Goal: Communication & Community: Share content

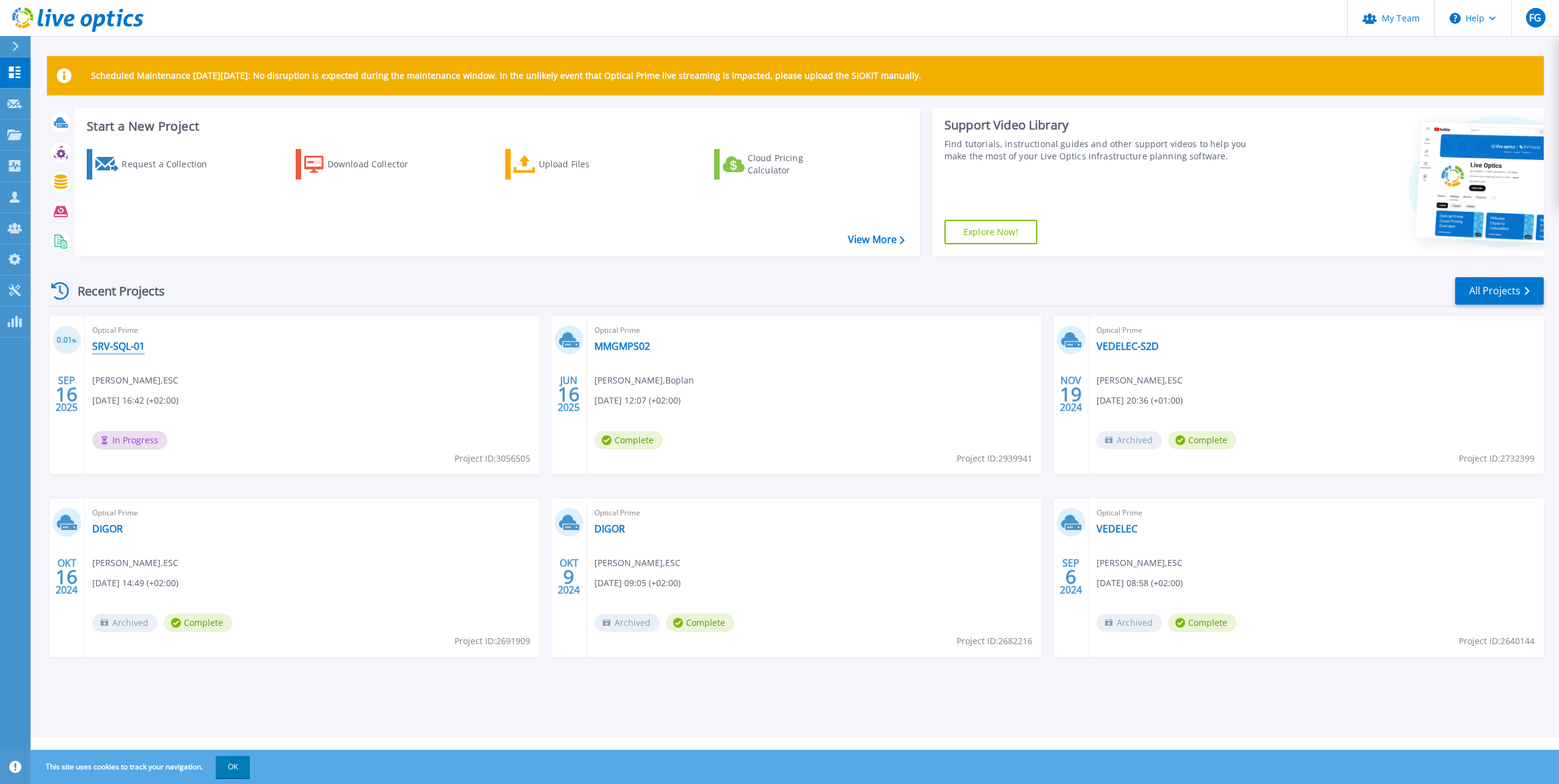
click at [133, 350] on link "SRV-SQL-01" at bounding box center [118, 345] width 53 height 12
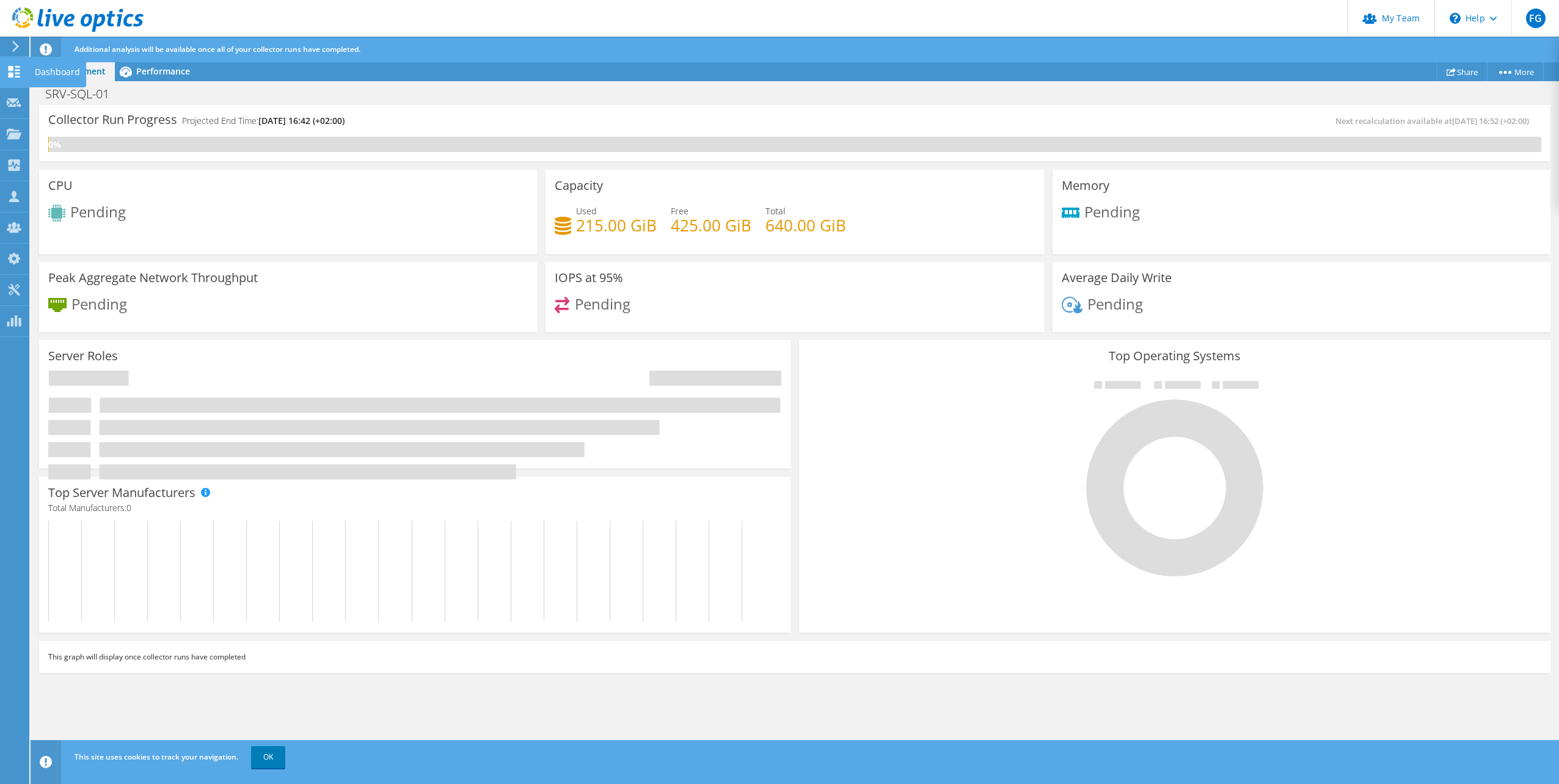
click at [16, 76] on use at bounding box center [14, 72] width 12 height 12
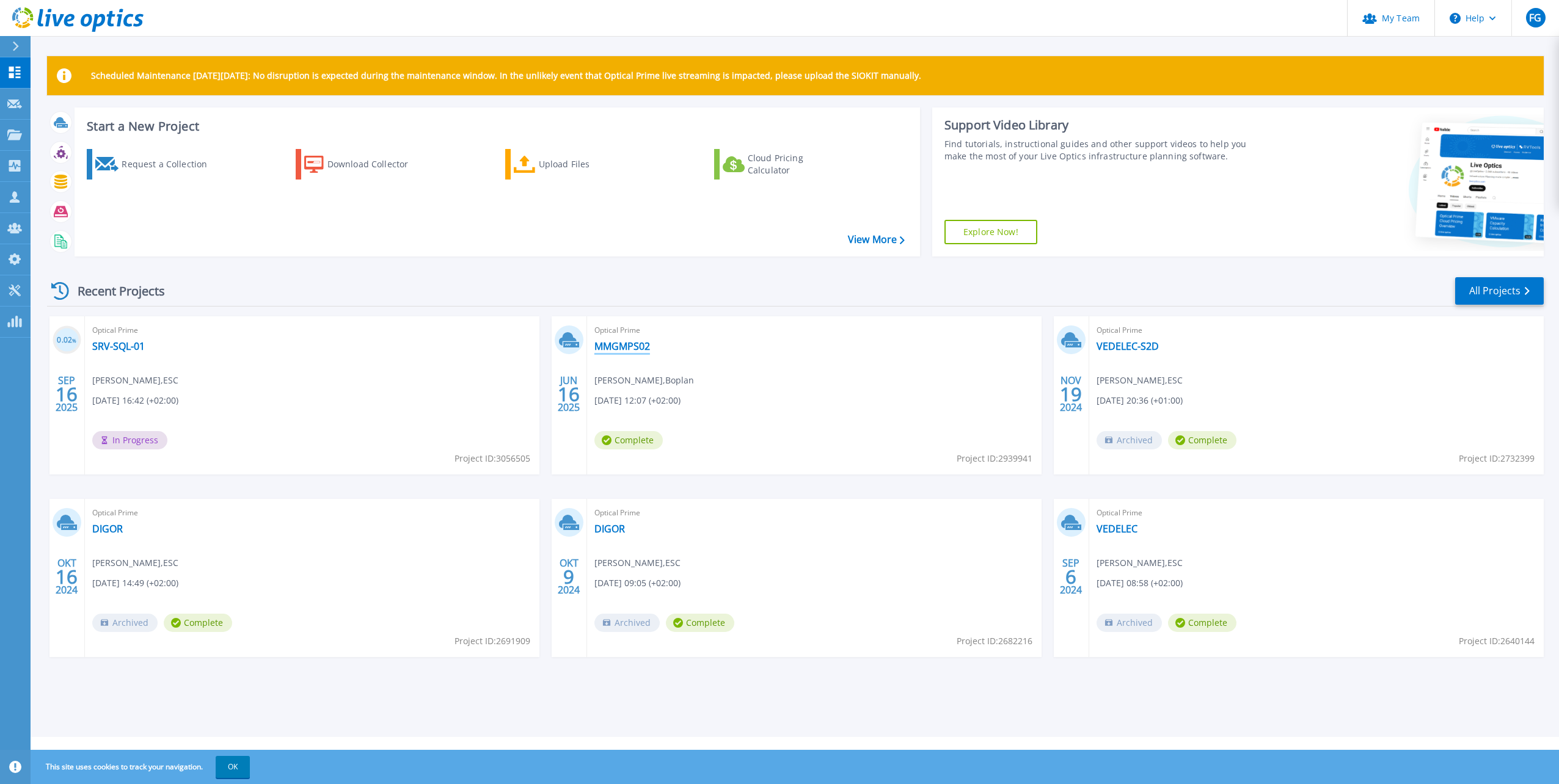
click at [621, 345] on link "MMGMPS02" at bounding box center [622, 345] width 55 height 12
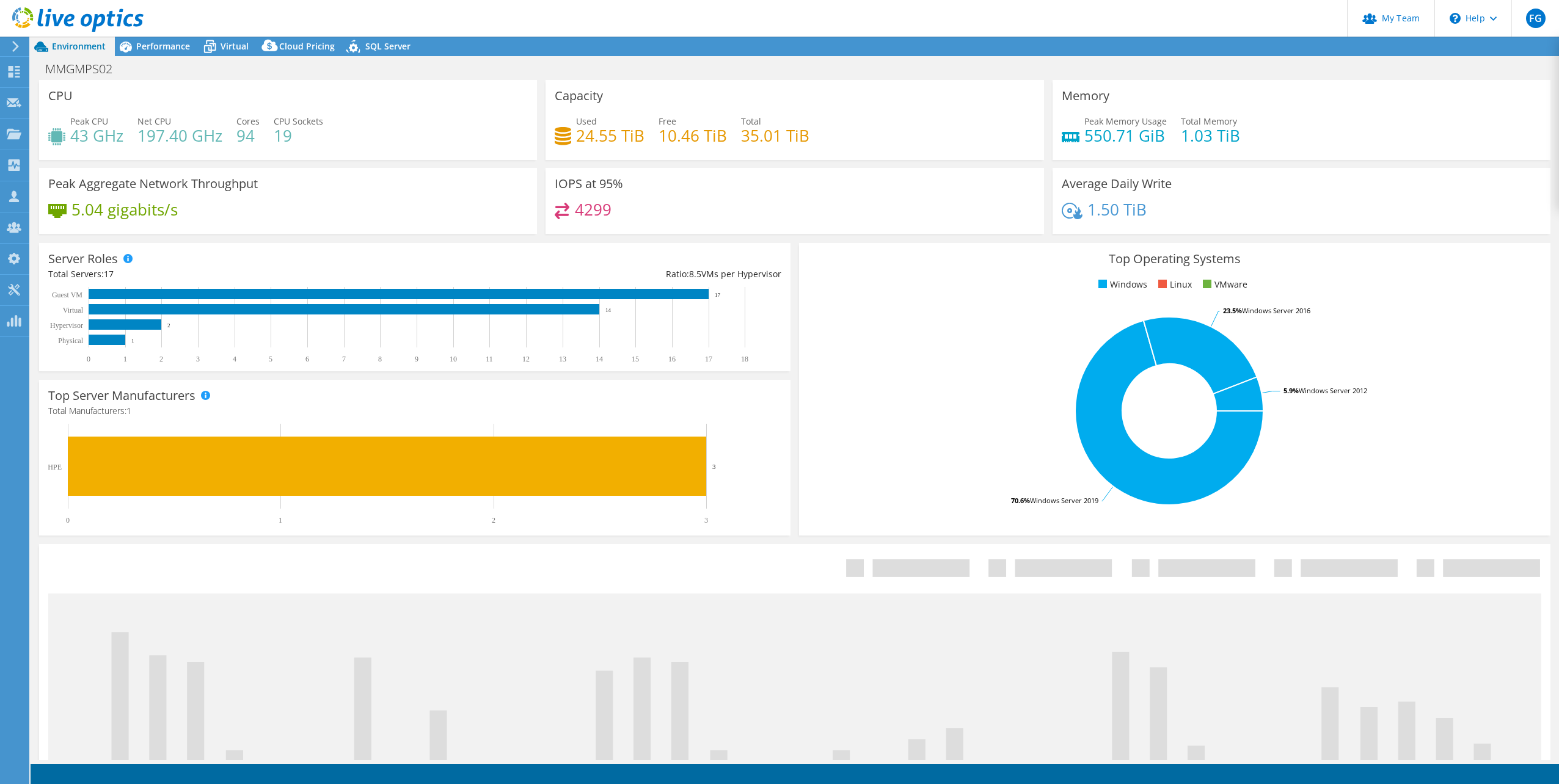
select select "EUFrankfurt"
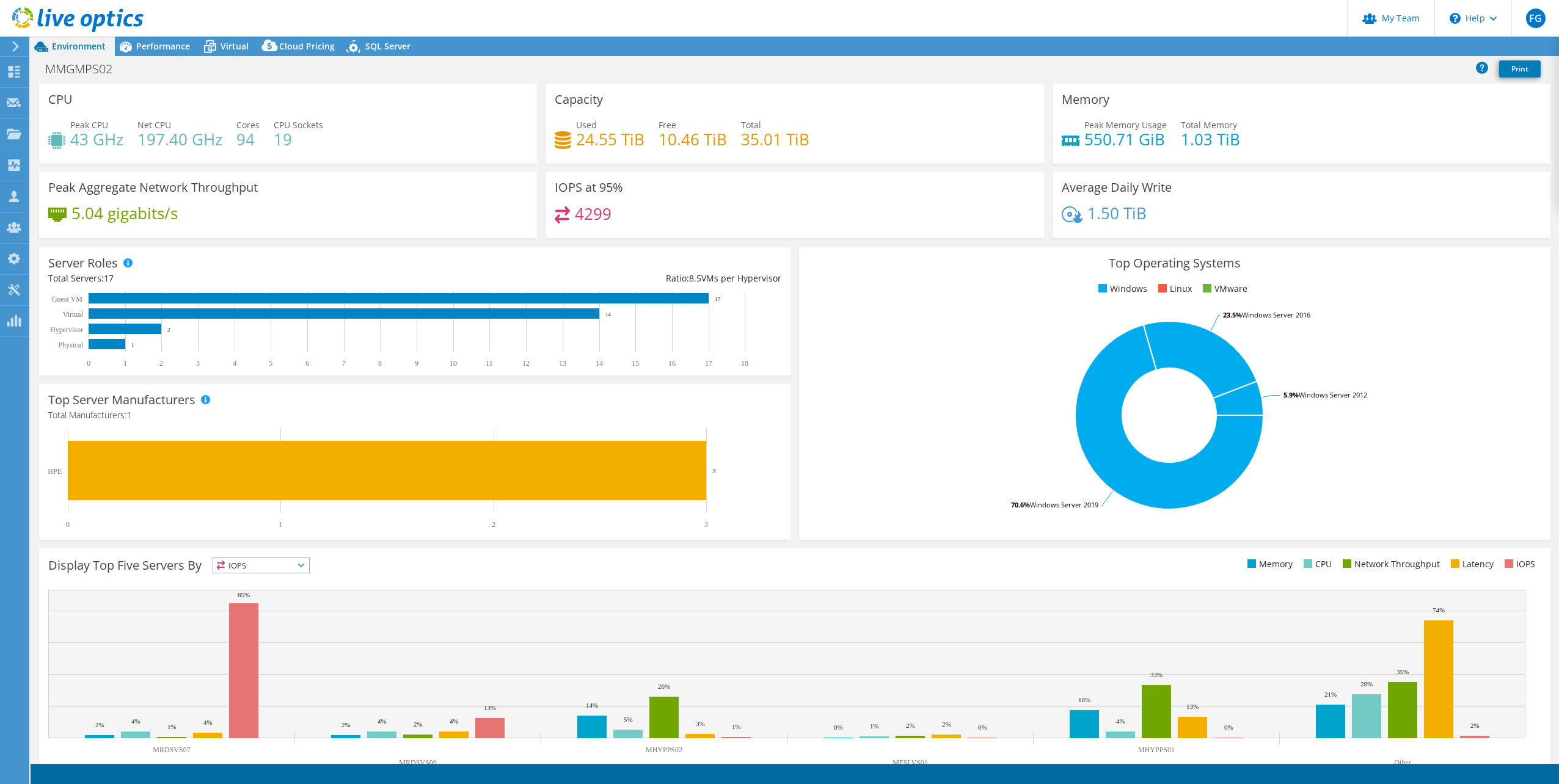
select select "EUFrankfurt"
select select "USD"
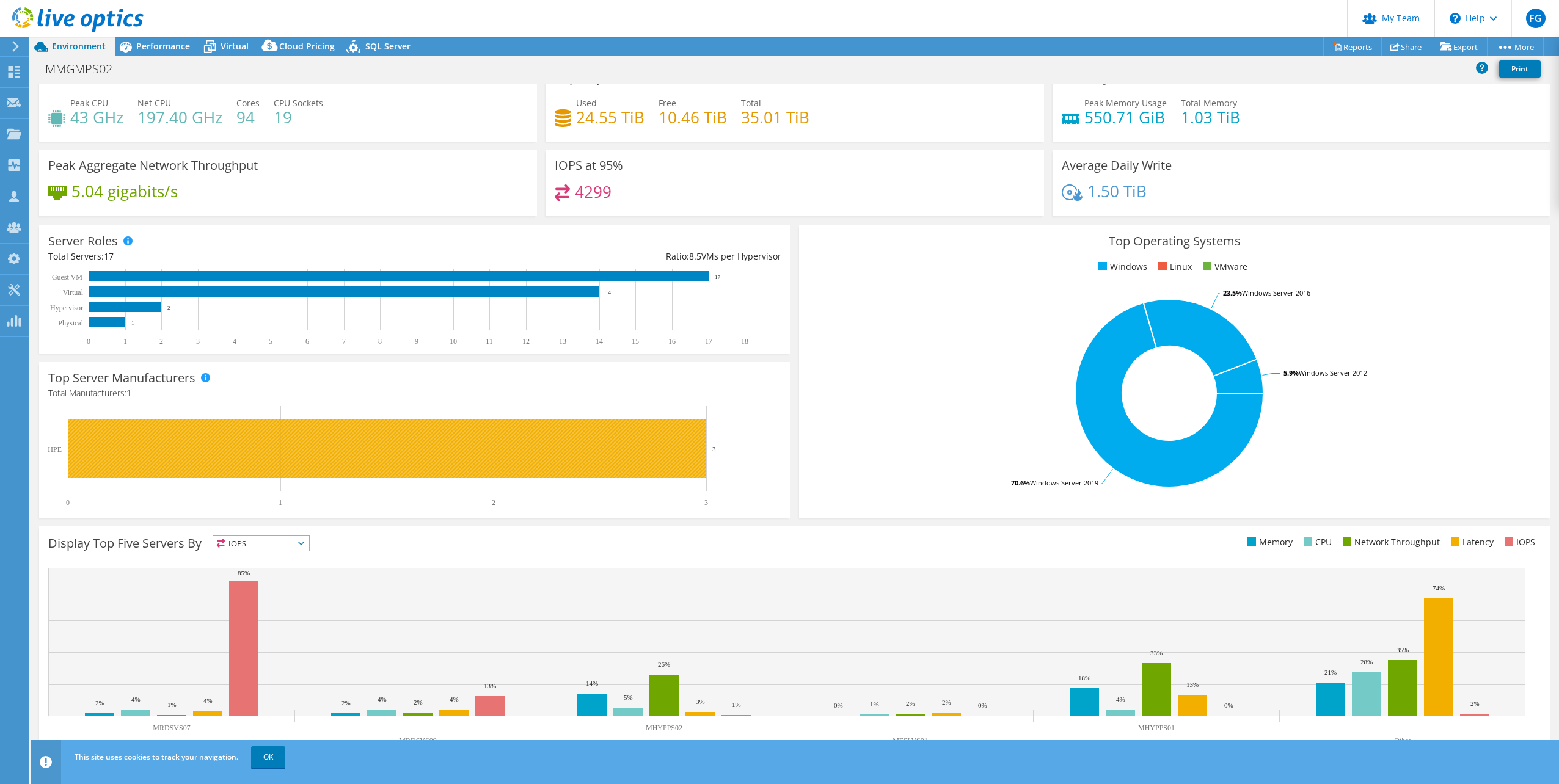
scroll to position [31, 0]
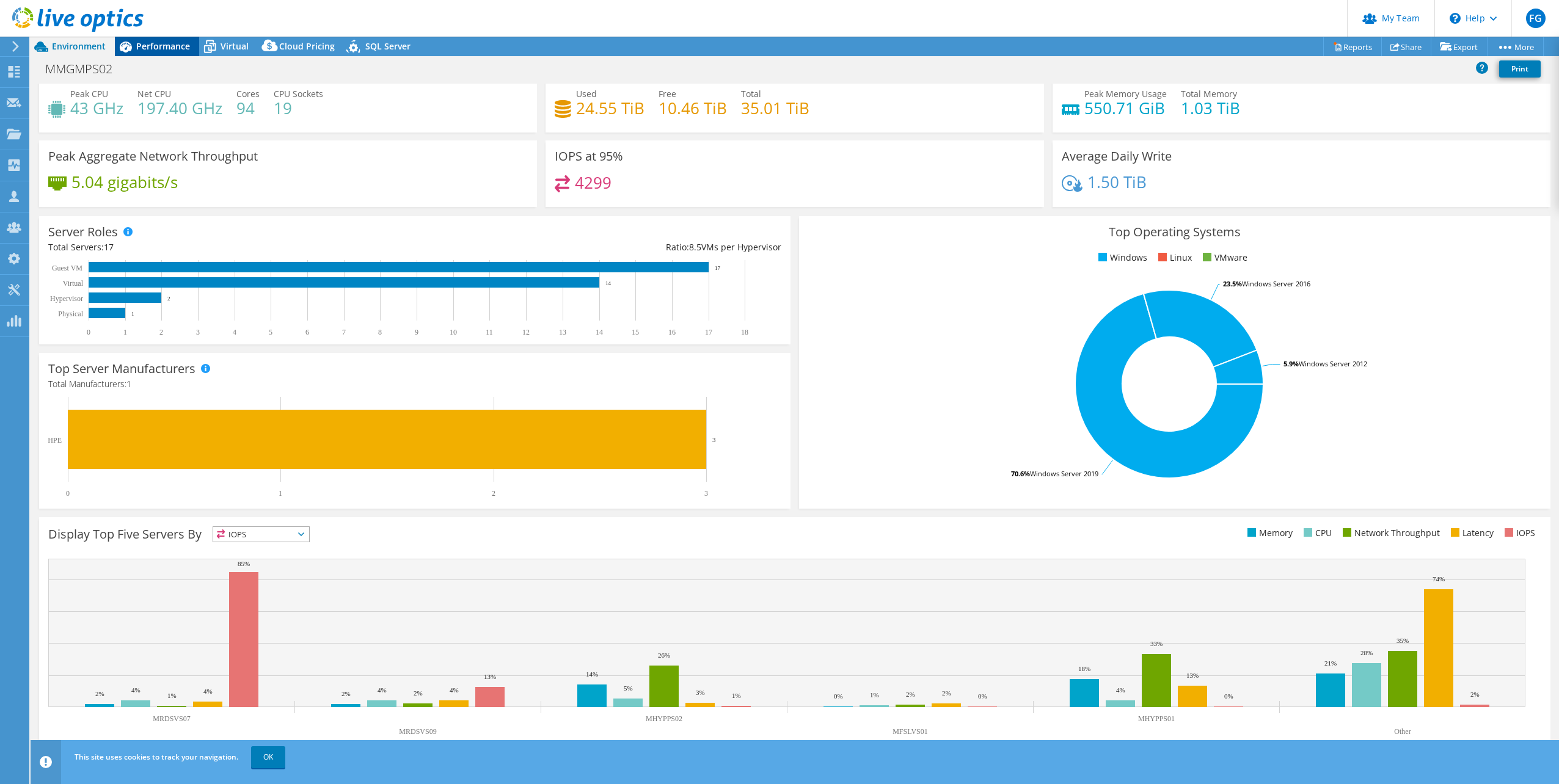
click at [151, 40] on div "Performance" at bounding box center [157, 46] width 84 height 19
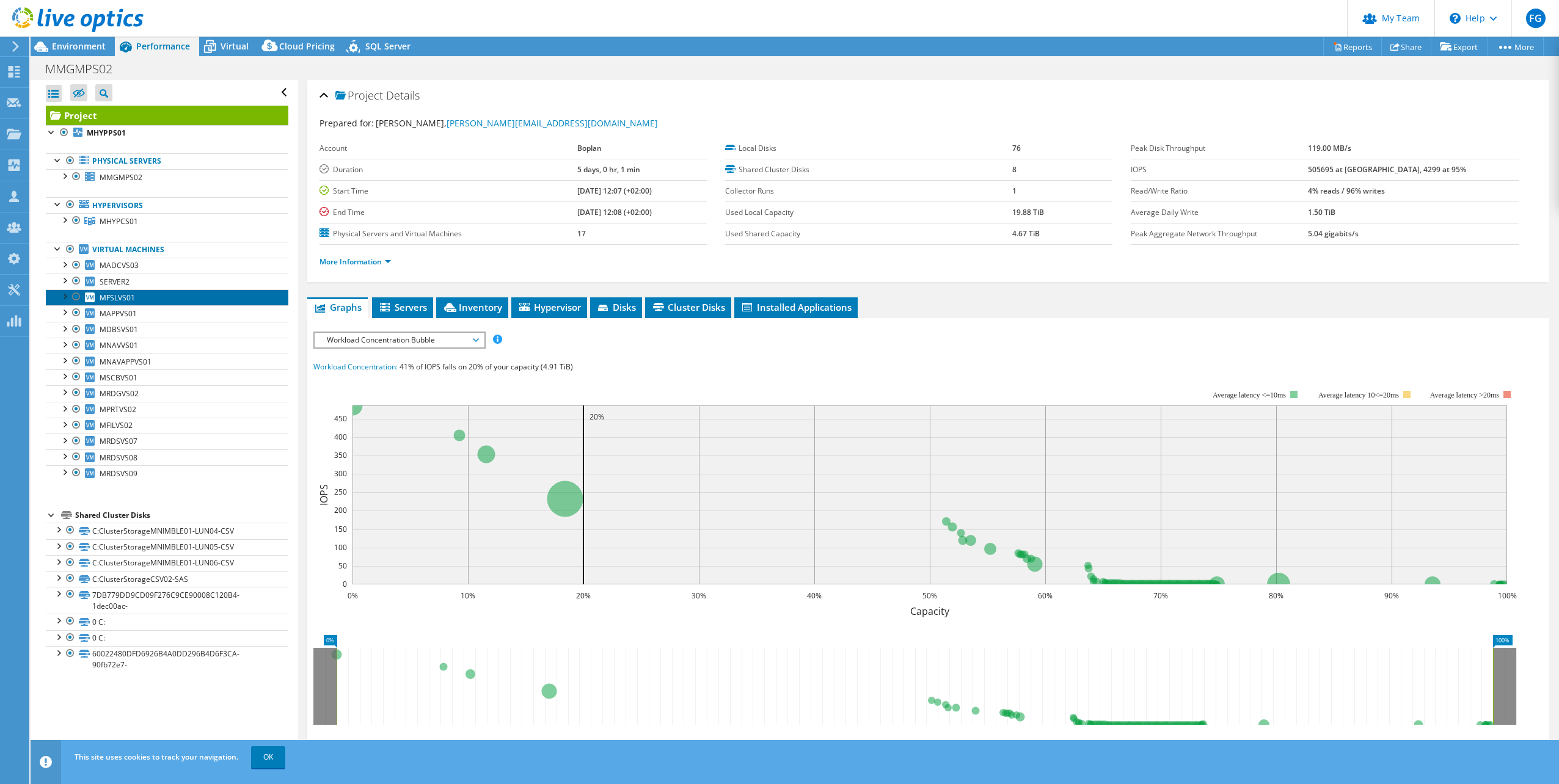
click at [111, 294] on span "MFSLVS01" at bounding box center [117, 297] width 35 height 10
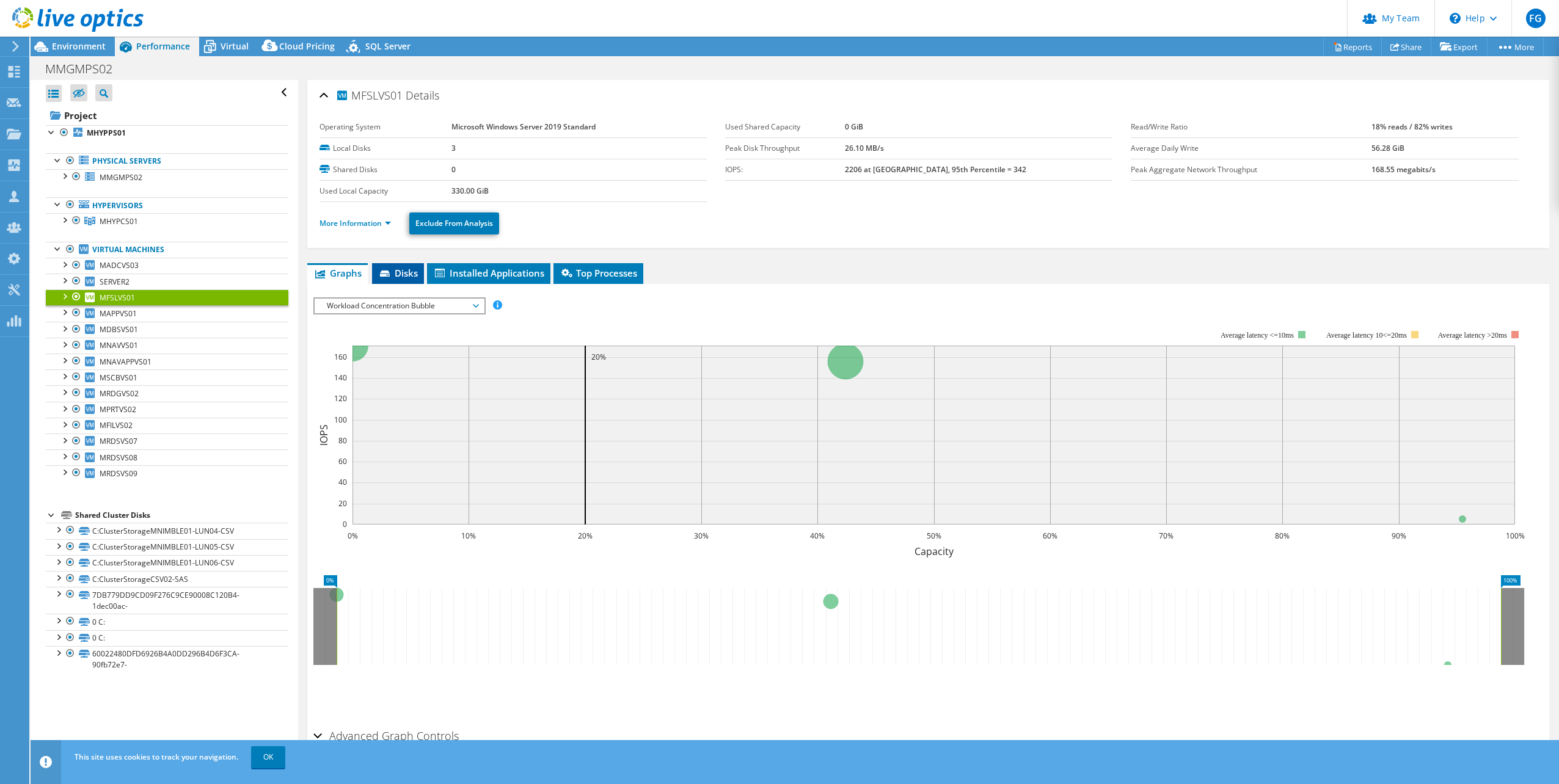
click at [408, 271] on span "Disks" at bounding box center [397, 273] width 40 height 12
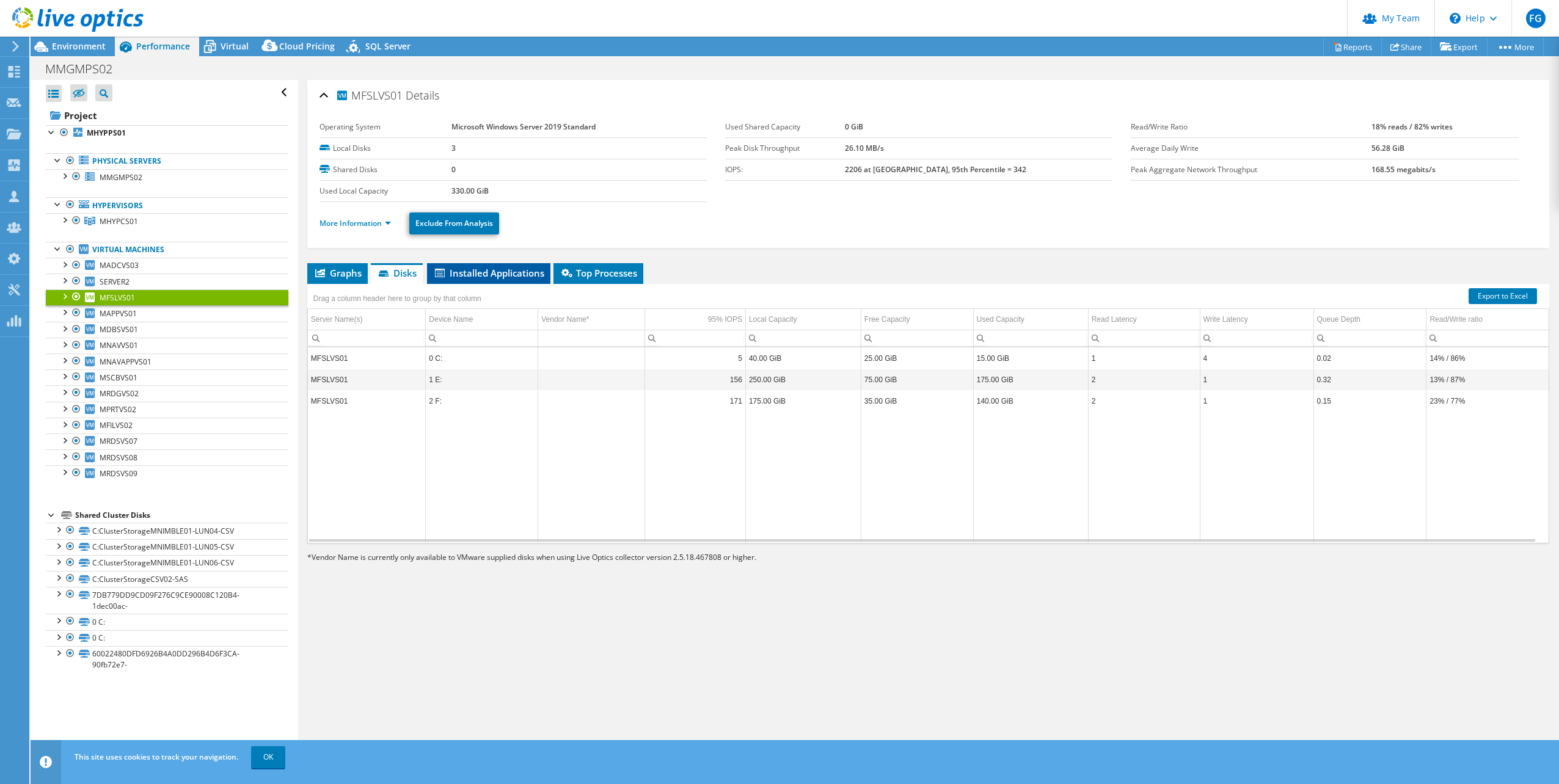
click at [510, 275] on span "Installed Applications" at bounding box center [488, 273] width 111 height 12
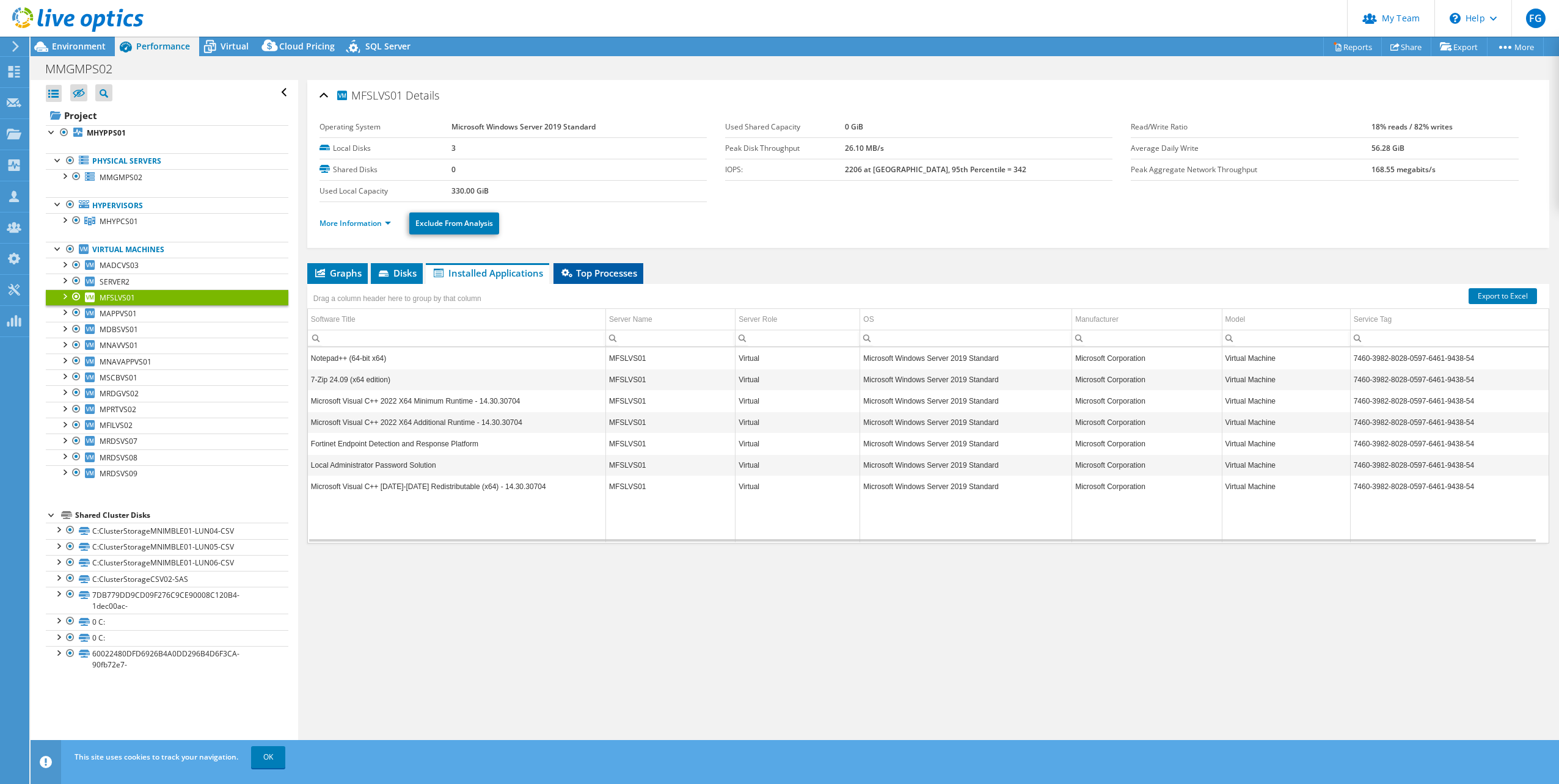
click at [603, 275] on span "Top Processes" at bounding box center [598, 273] width 77 height 12
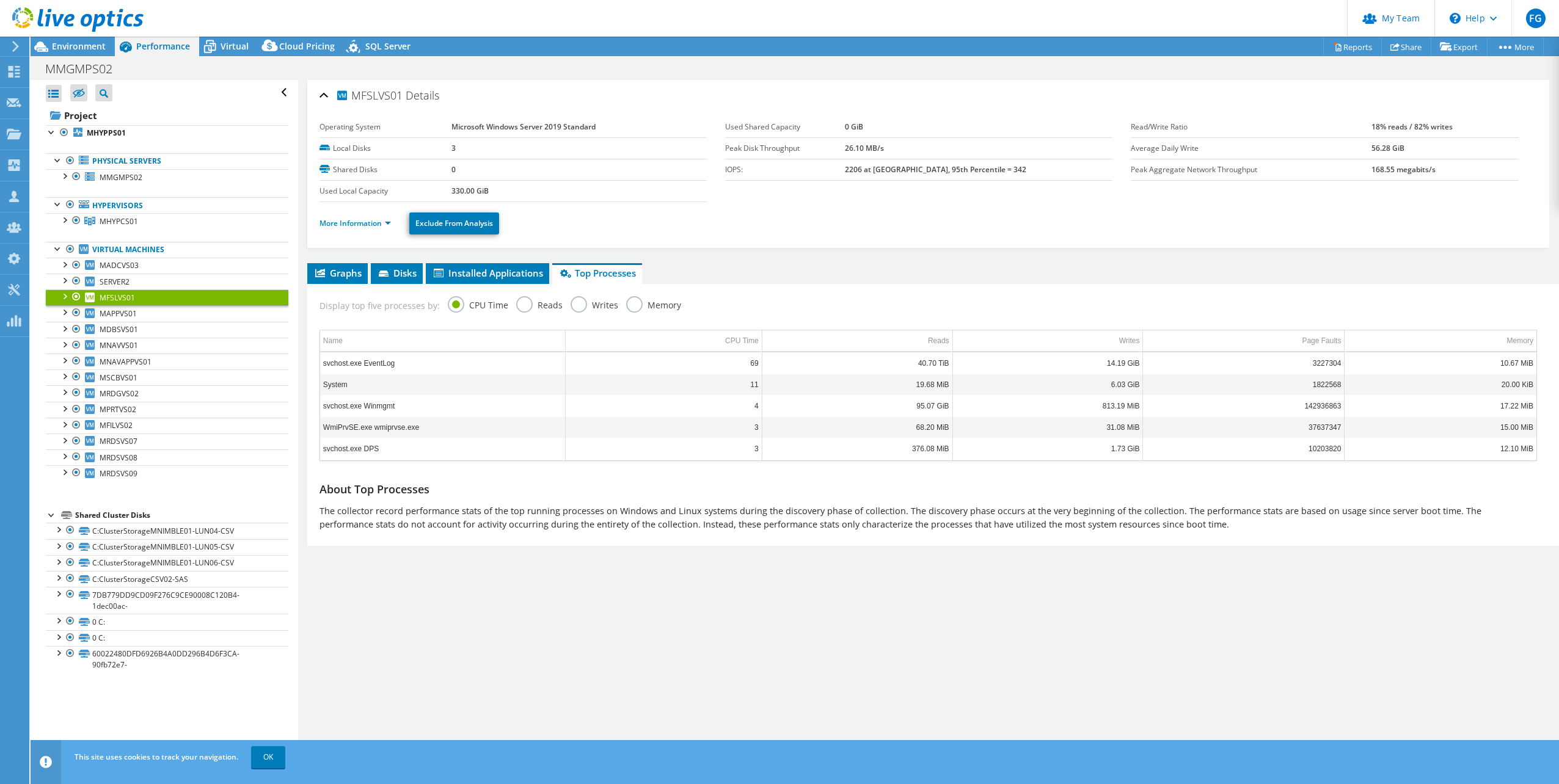
click at [64, 292] on div at bounding box center [64, 295] width 12 height 12
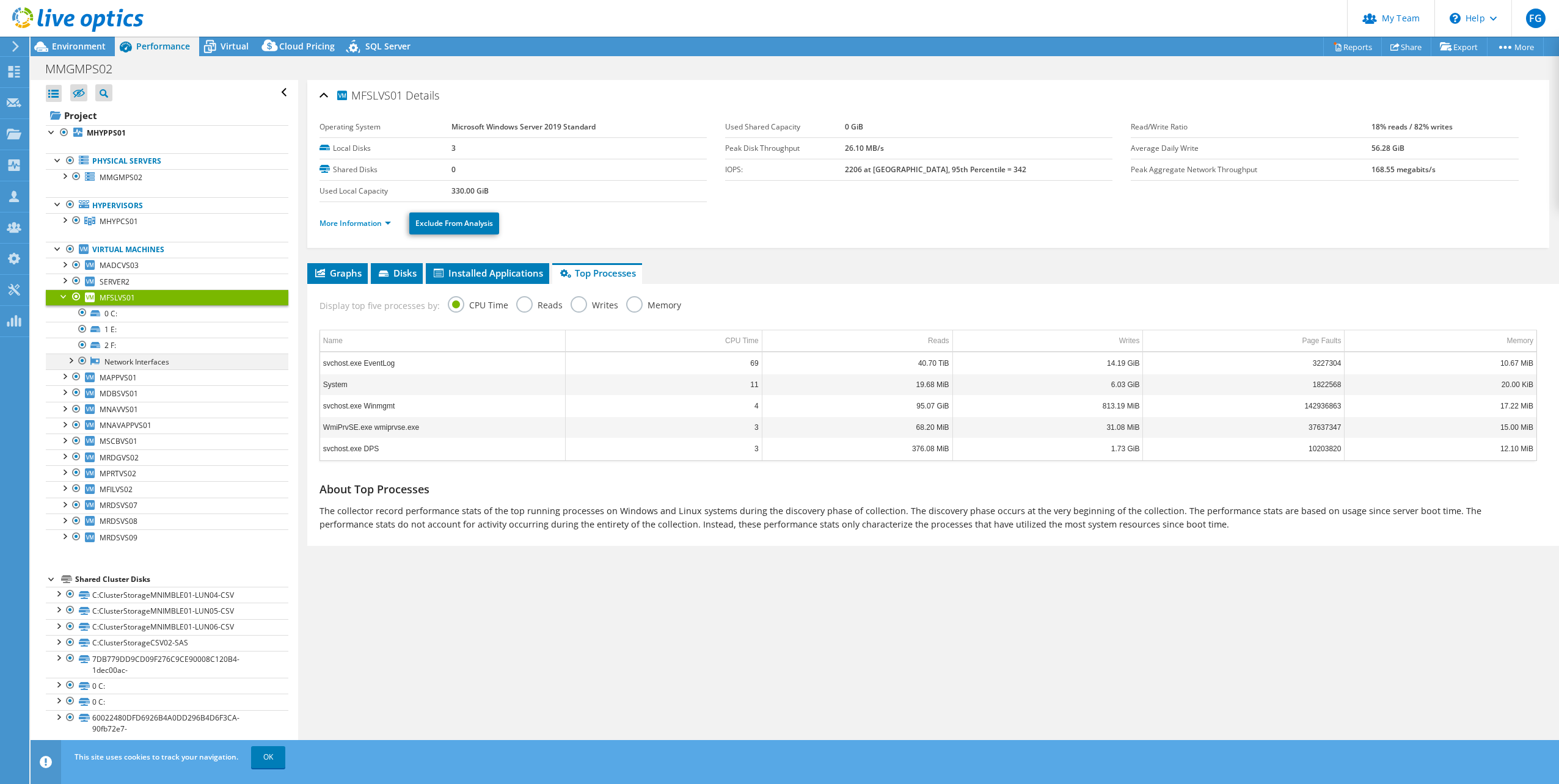
click at [74, 363] on div at bounding box center [70, 359] width 12 height 12
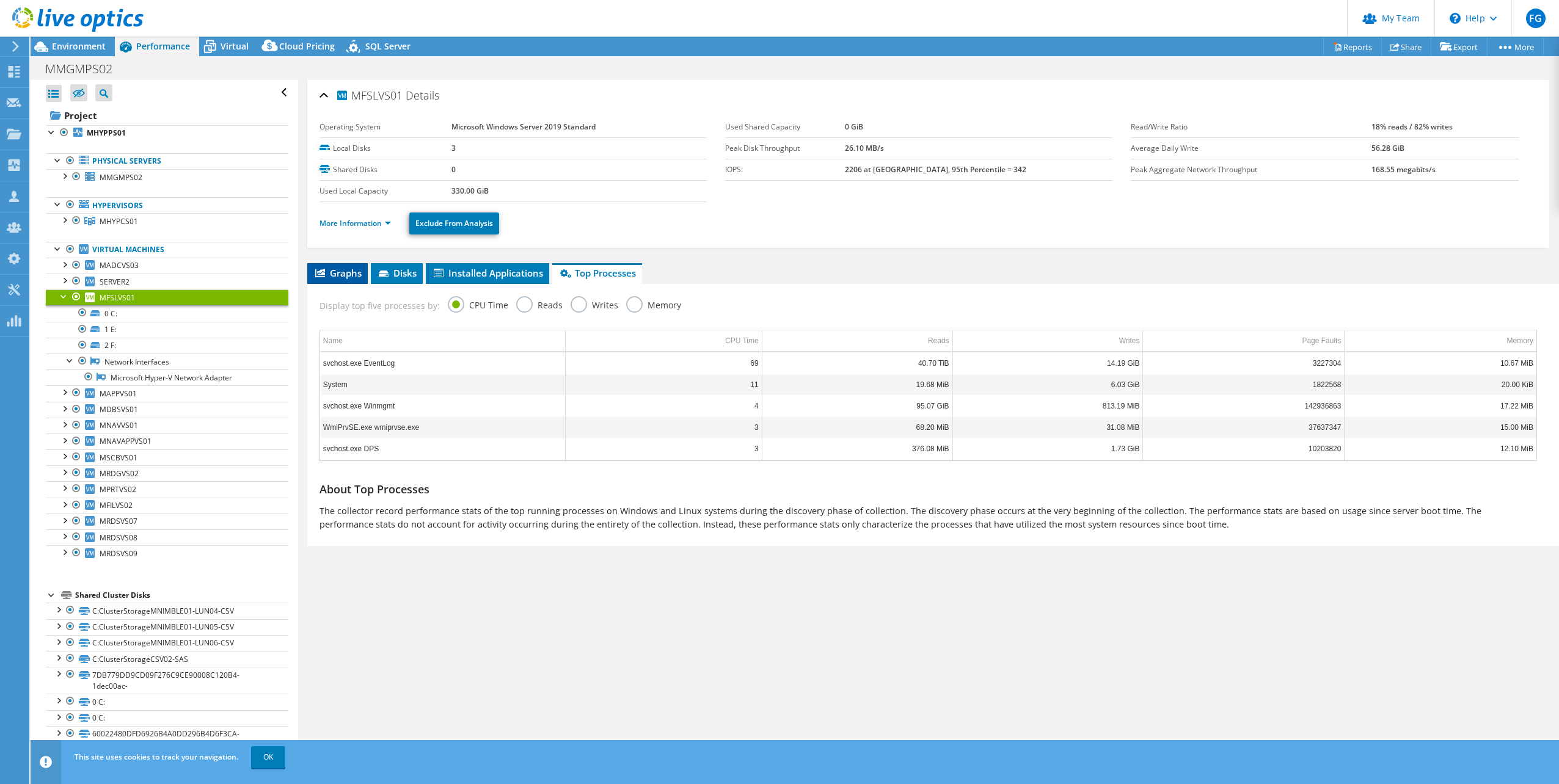
click at [340, 274] on span "Graphs" at bounding box center [337, 273] width 48 height 12
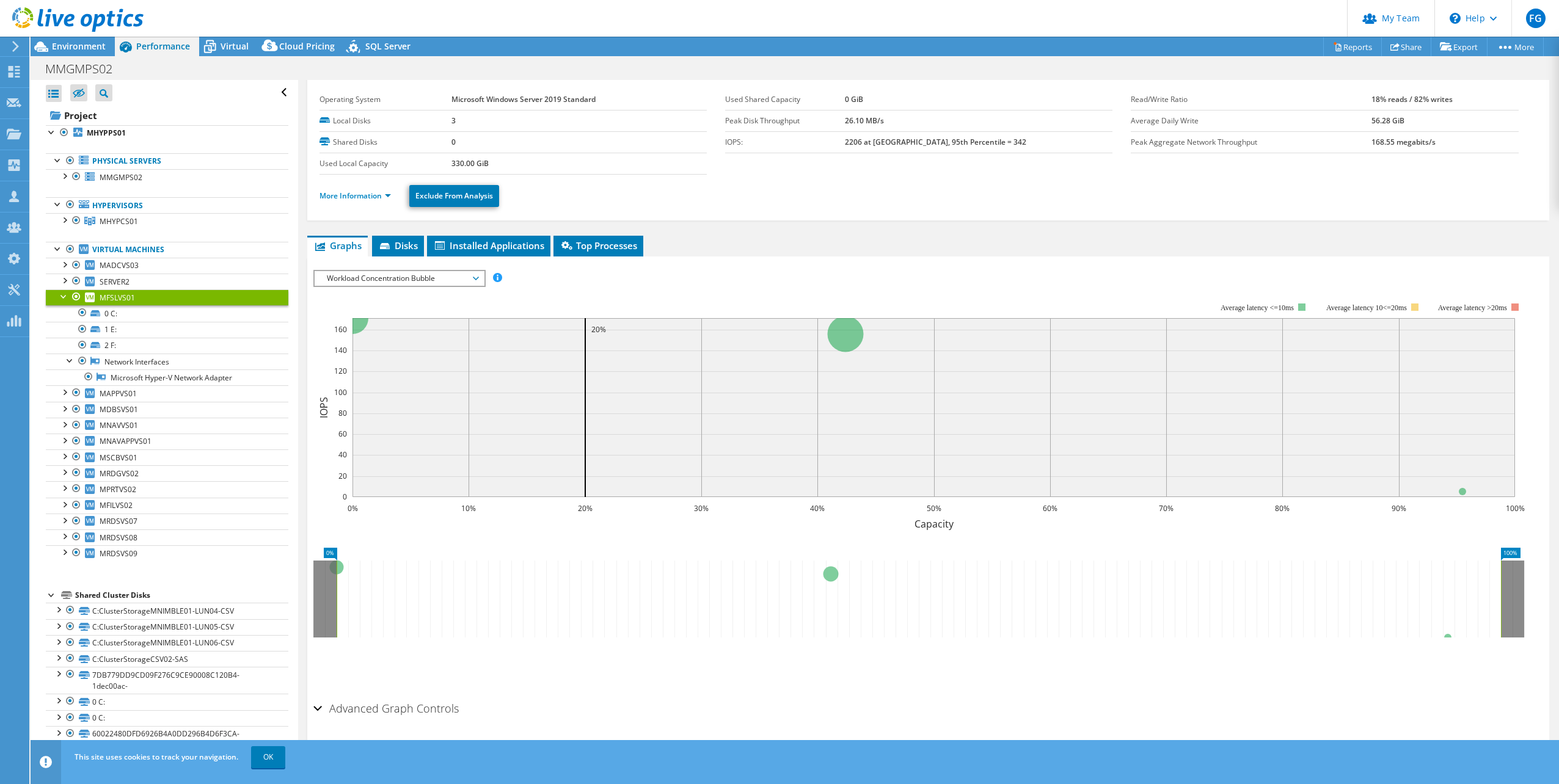
scroll to position [48, 0]
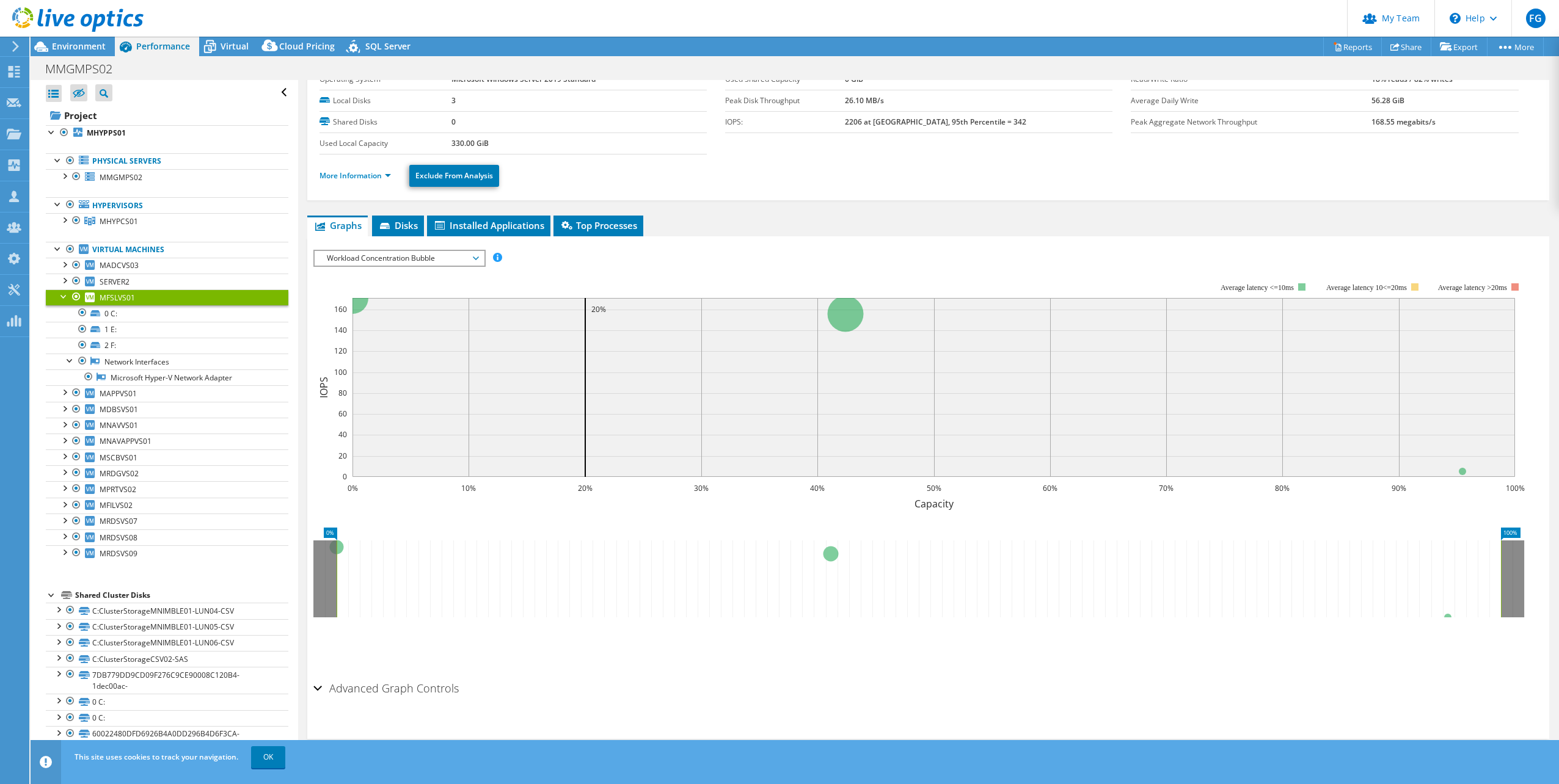
click at [367, 696] on h2 "Advanced Graph Controls" at bounding box center [386, 688] width 146 height 25
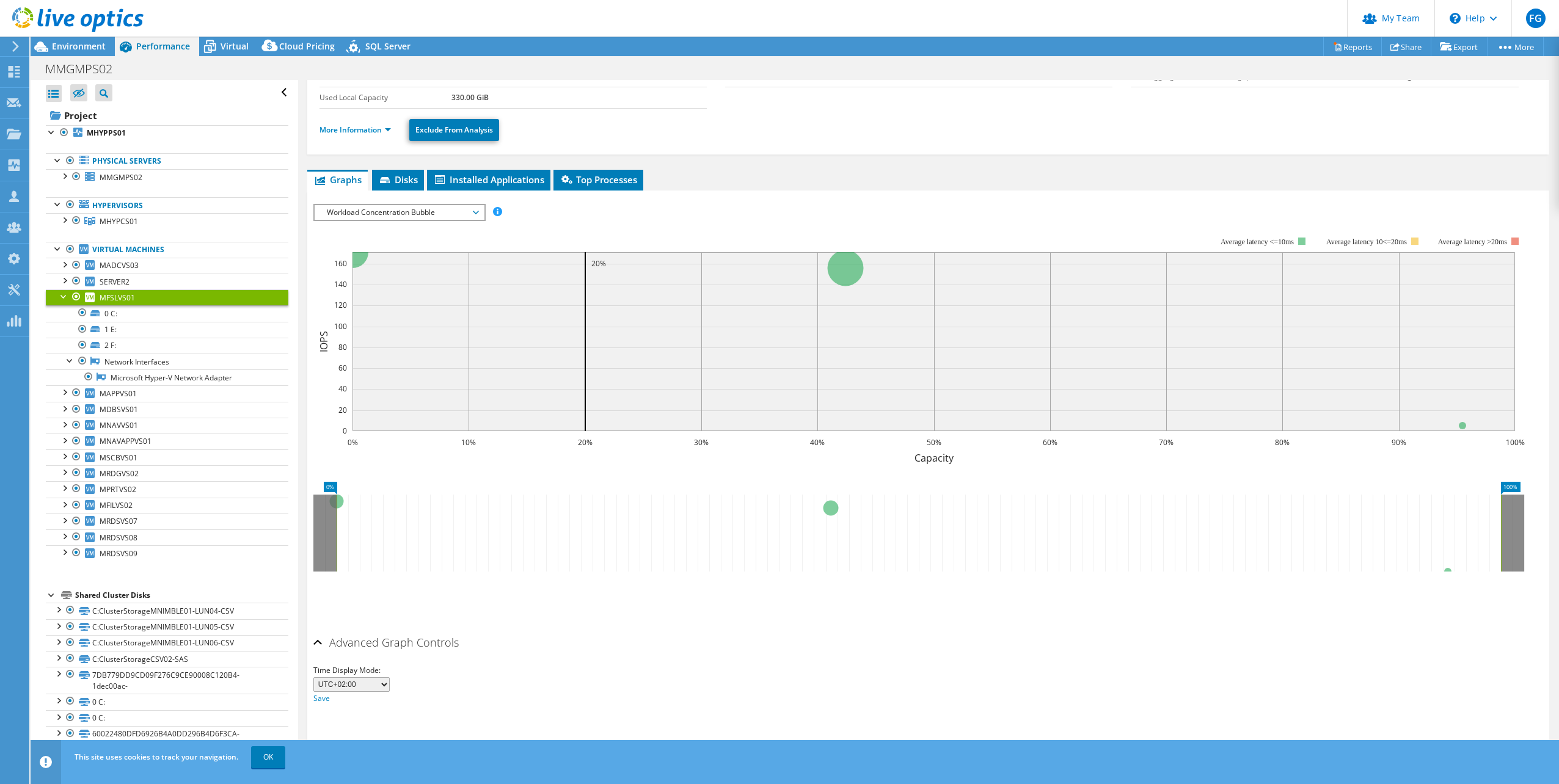
scroll to position [97, 0]
click at [436, 212] on span "Workload Concentration Bubble" at bounding box center [399, 209] width 157 height 15
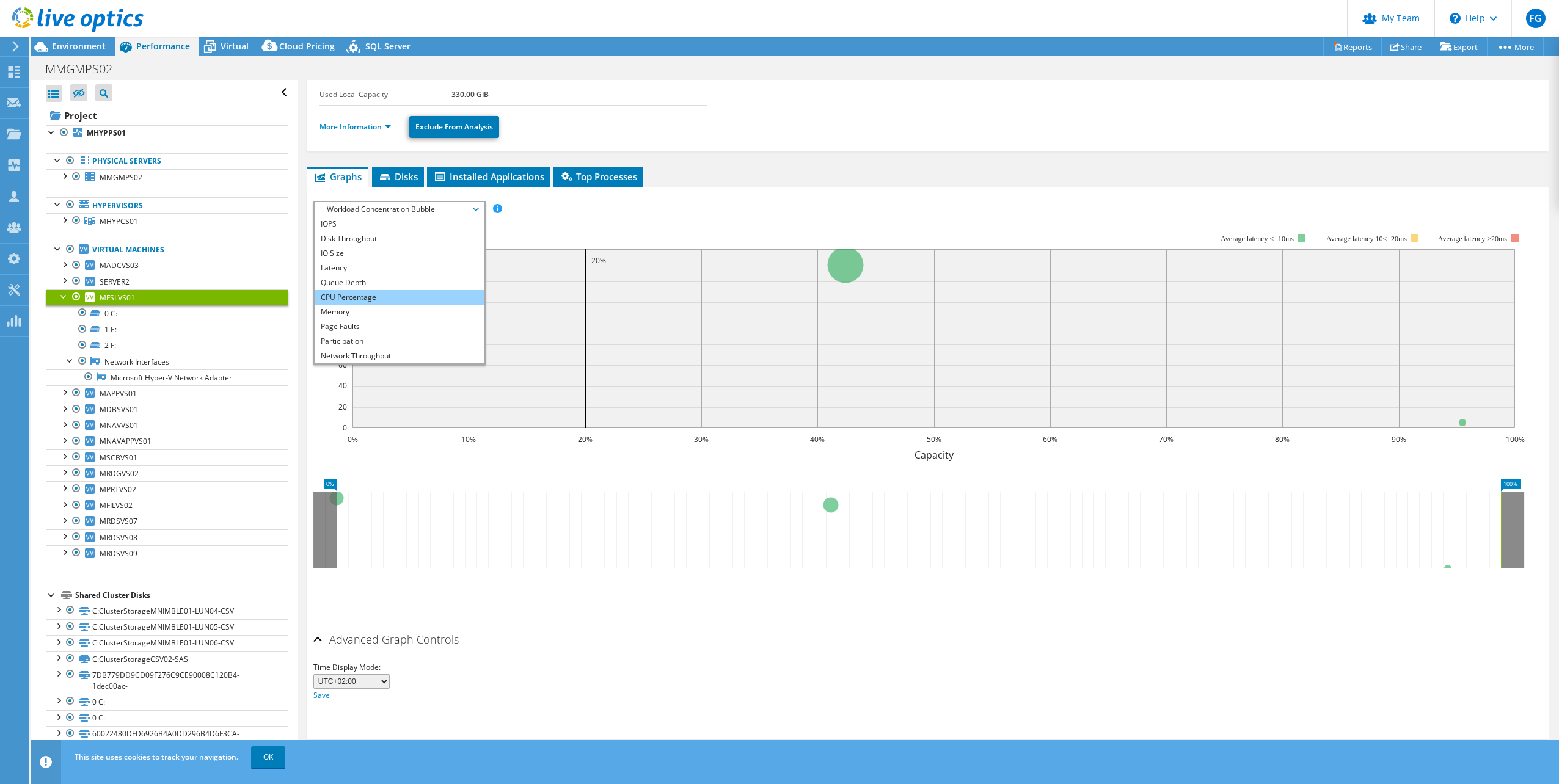
click at [386, 294] on li "CPU Percentage" at bounding box center [399, 298] width 170 height 15
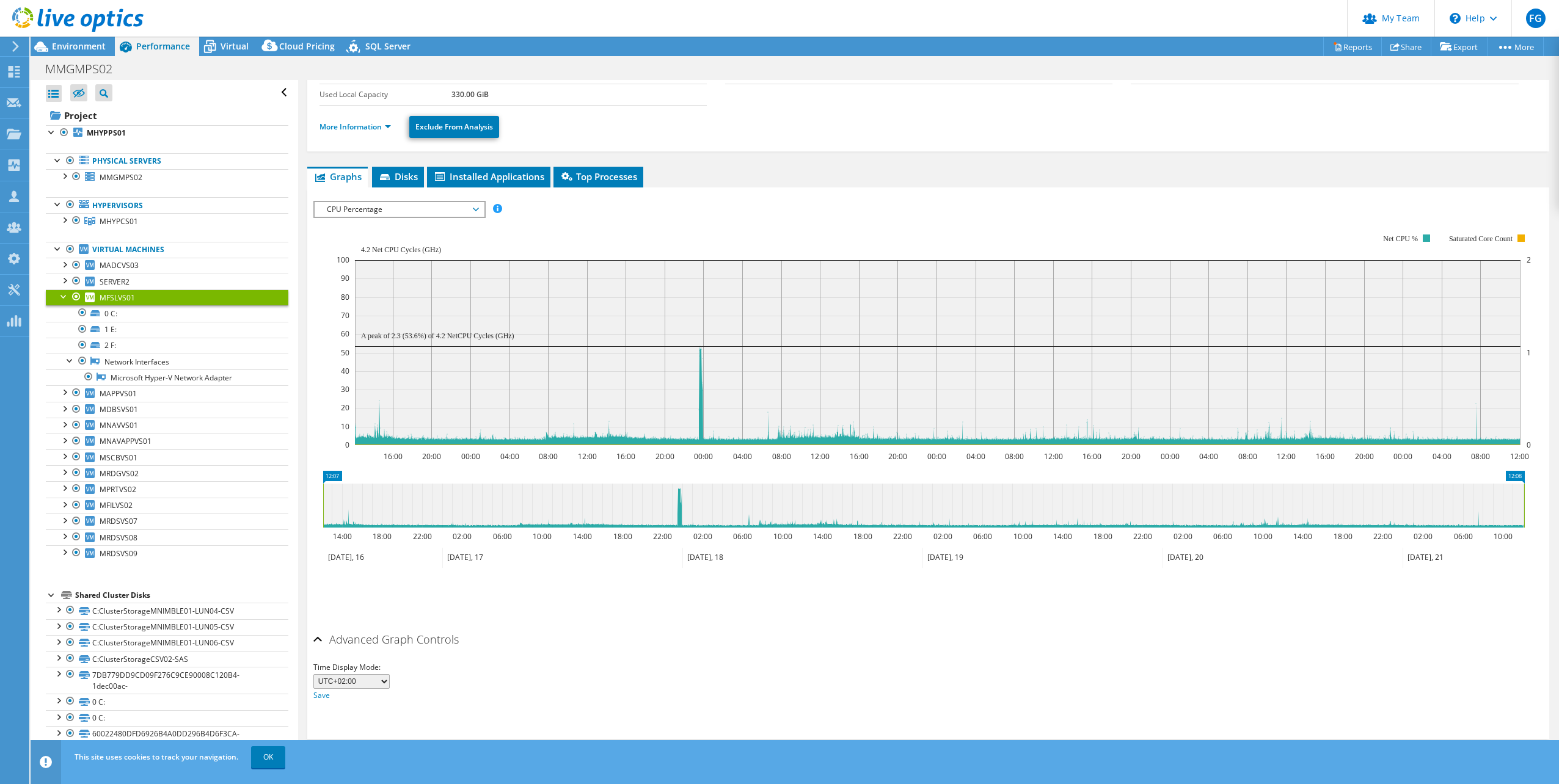
click at [440, 208] on span "CPU Percentage" at bounding box center [399, 209] width 157 height 15
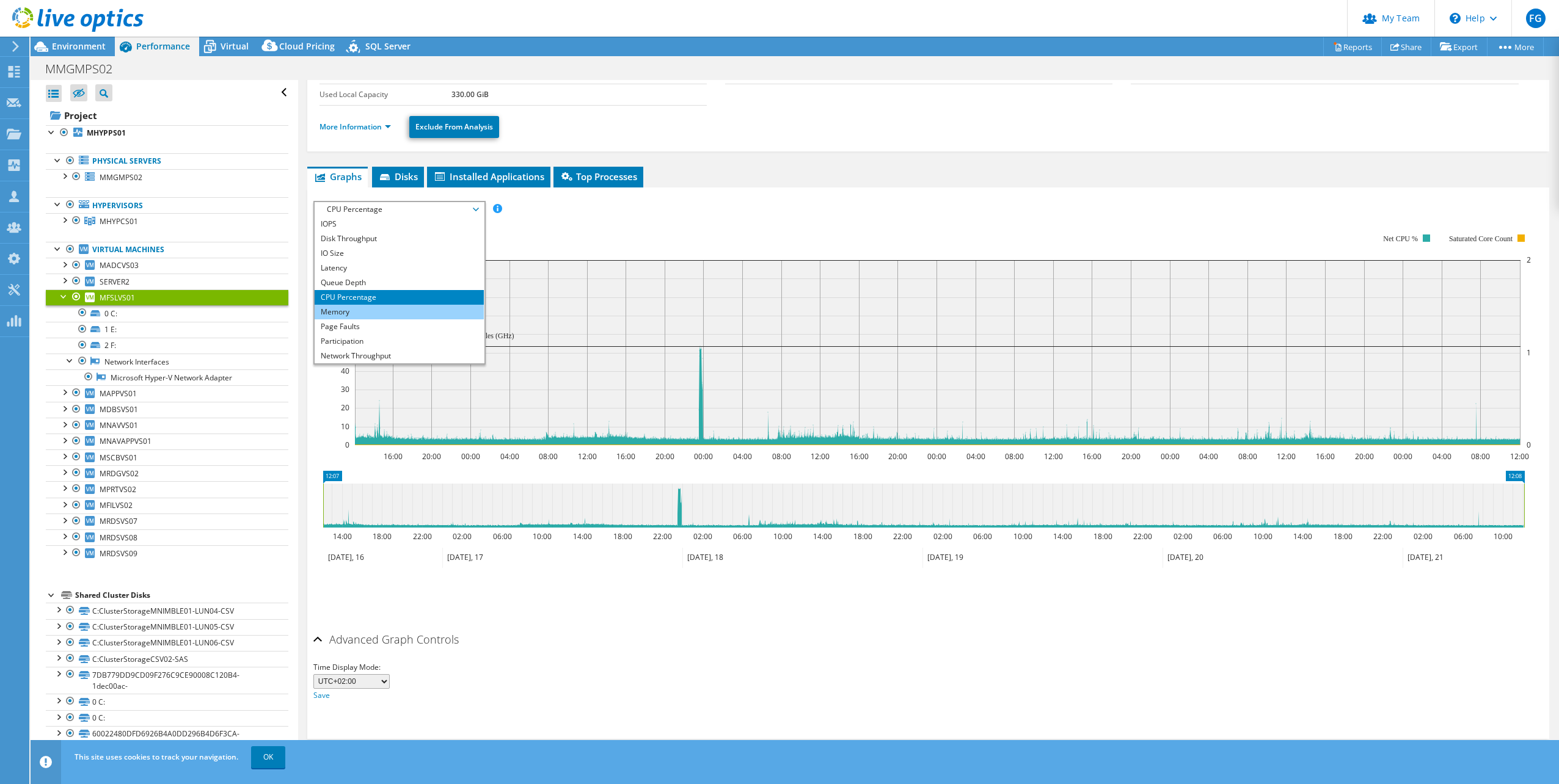
click at [365, 309] on li "Memory" at bounding box center [399, 312] width 170 height 15
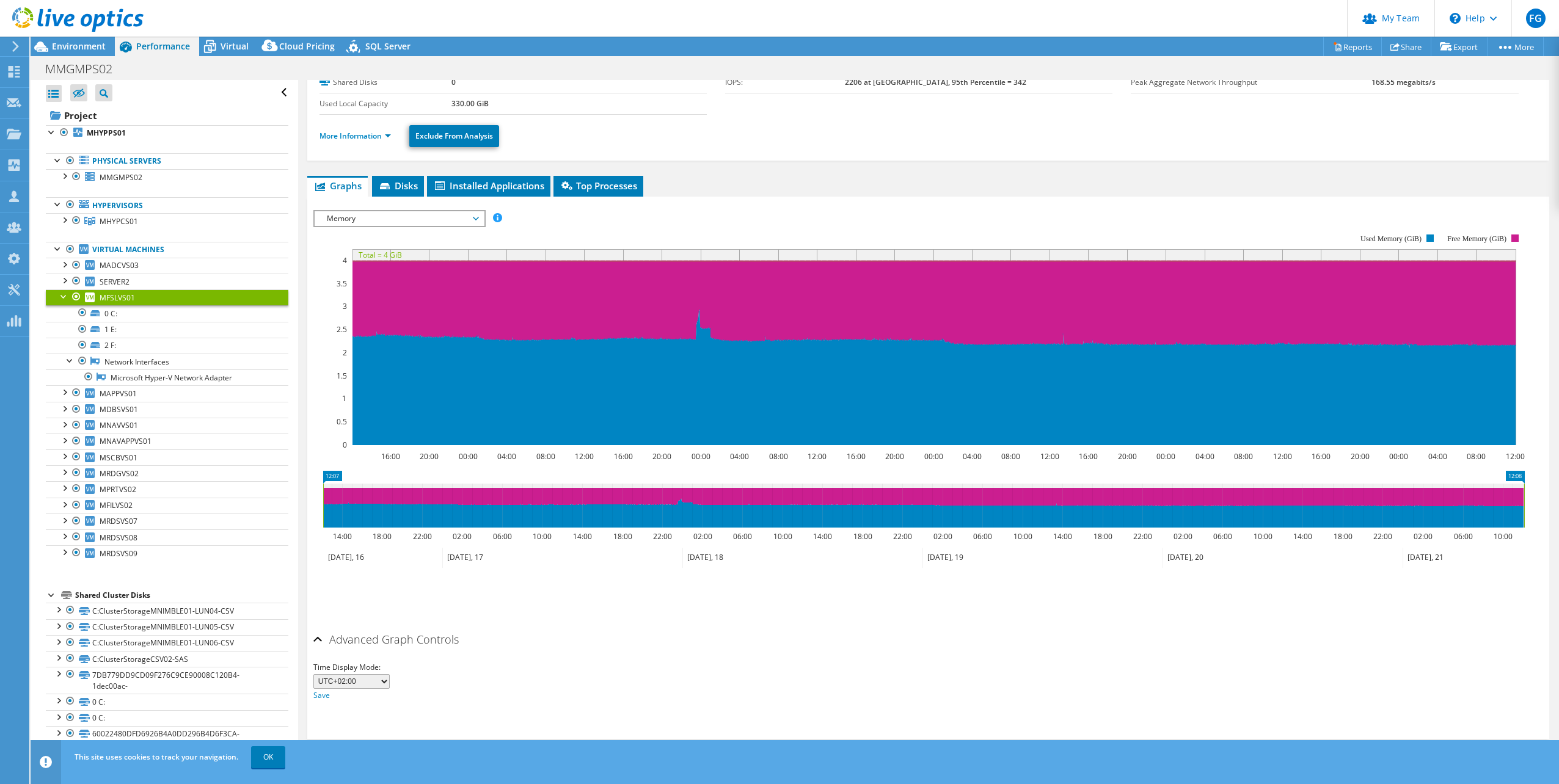
scroll to position [88, 0]
drag, startPoint x: 371, startPoint y: 218, endPoint x: 369, endPoint y: 226, distance: 8.2
click at [371, 219] on span "Memory" at bounding box center [399, 218] width 157 height 15
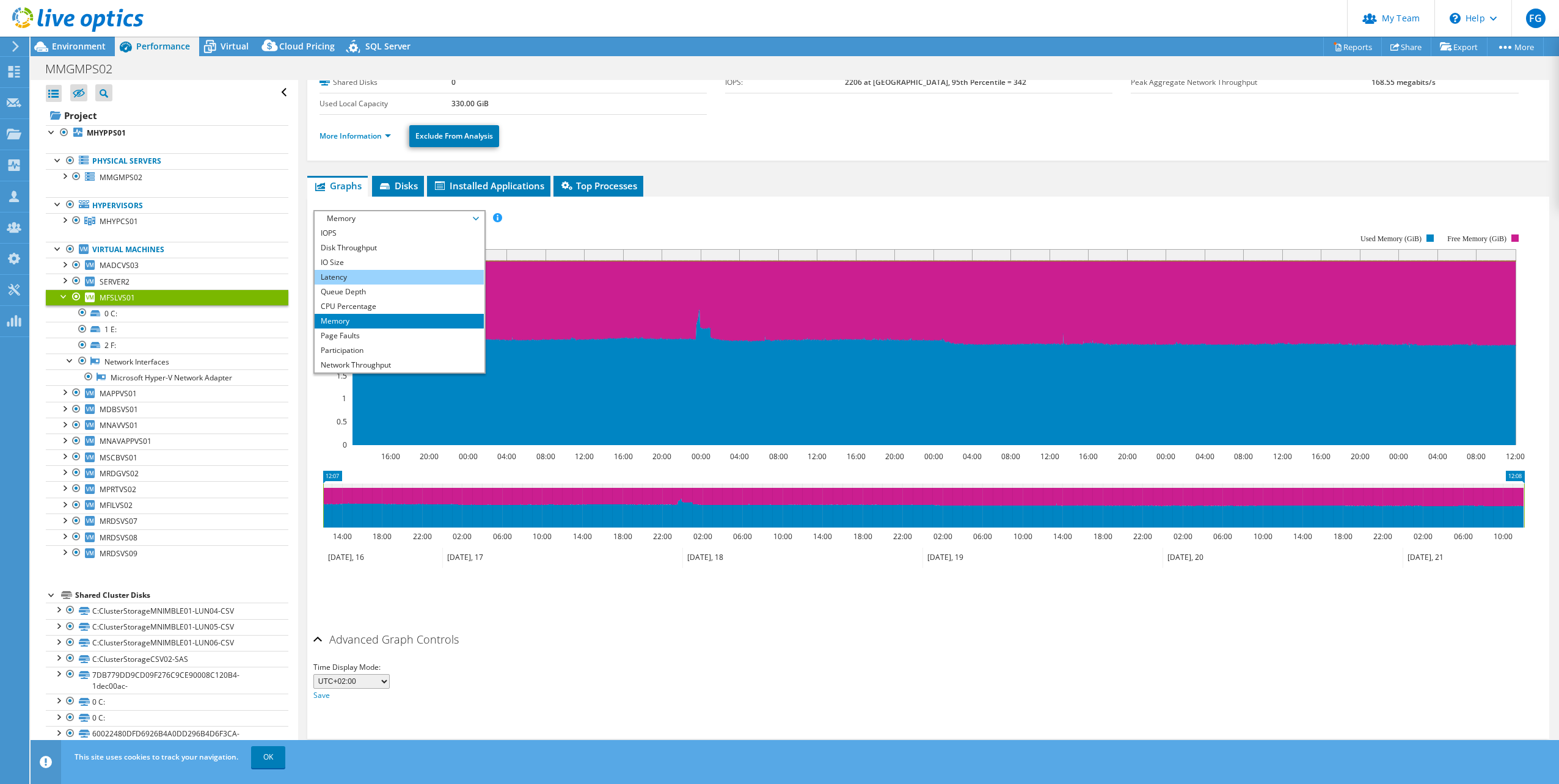
click at [356, 275] on li "Latency" at bounding box center [399, 277] width 170 height 15
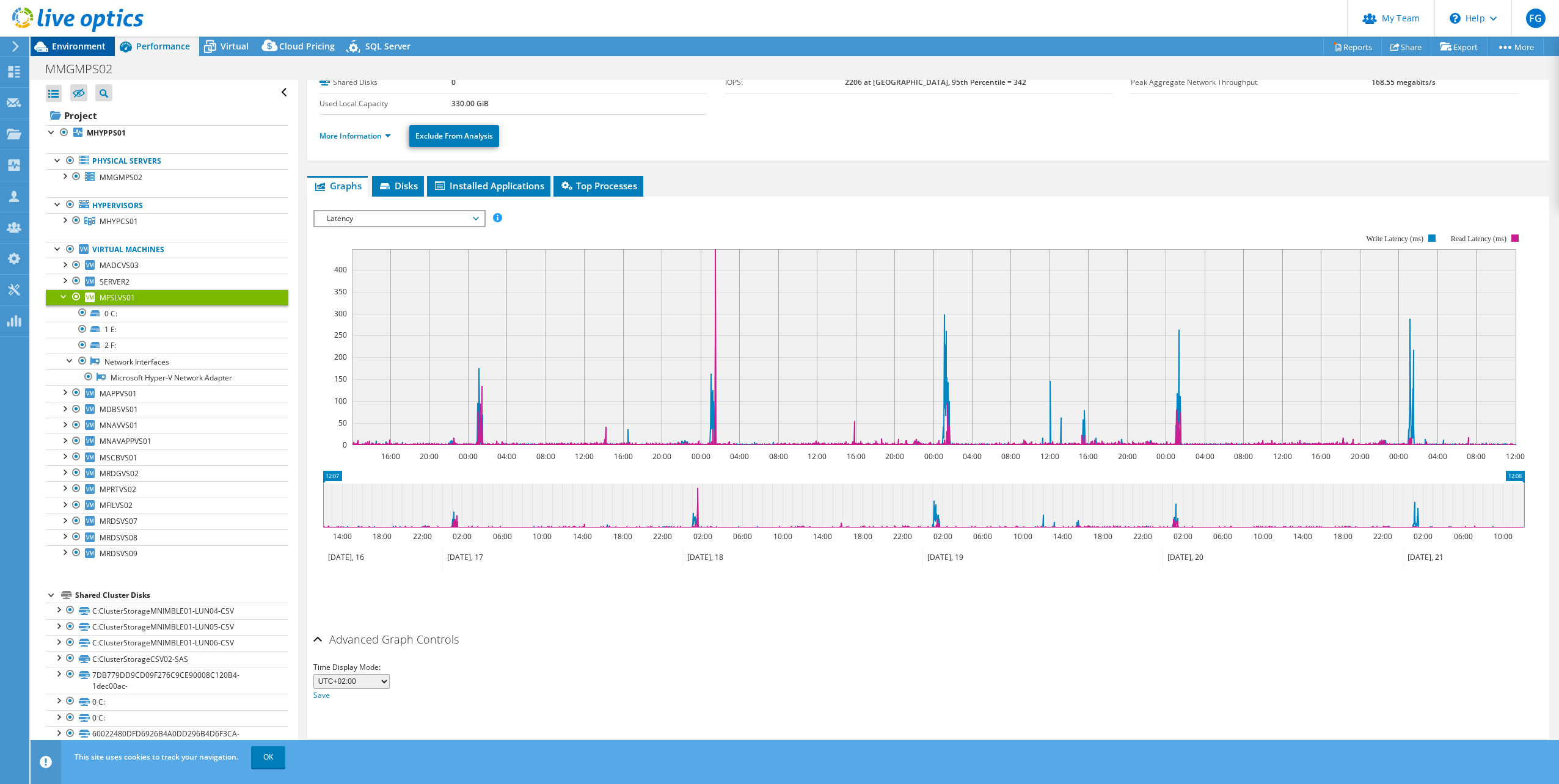
click at [75, 44] on span "Environment" at bounding box center [78, 46] width 53 height 12
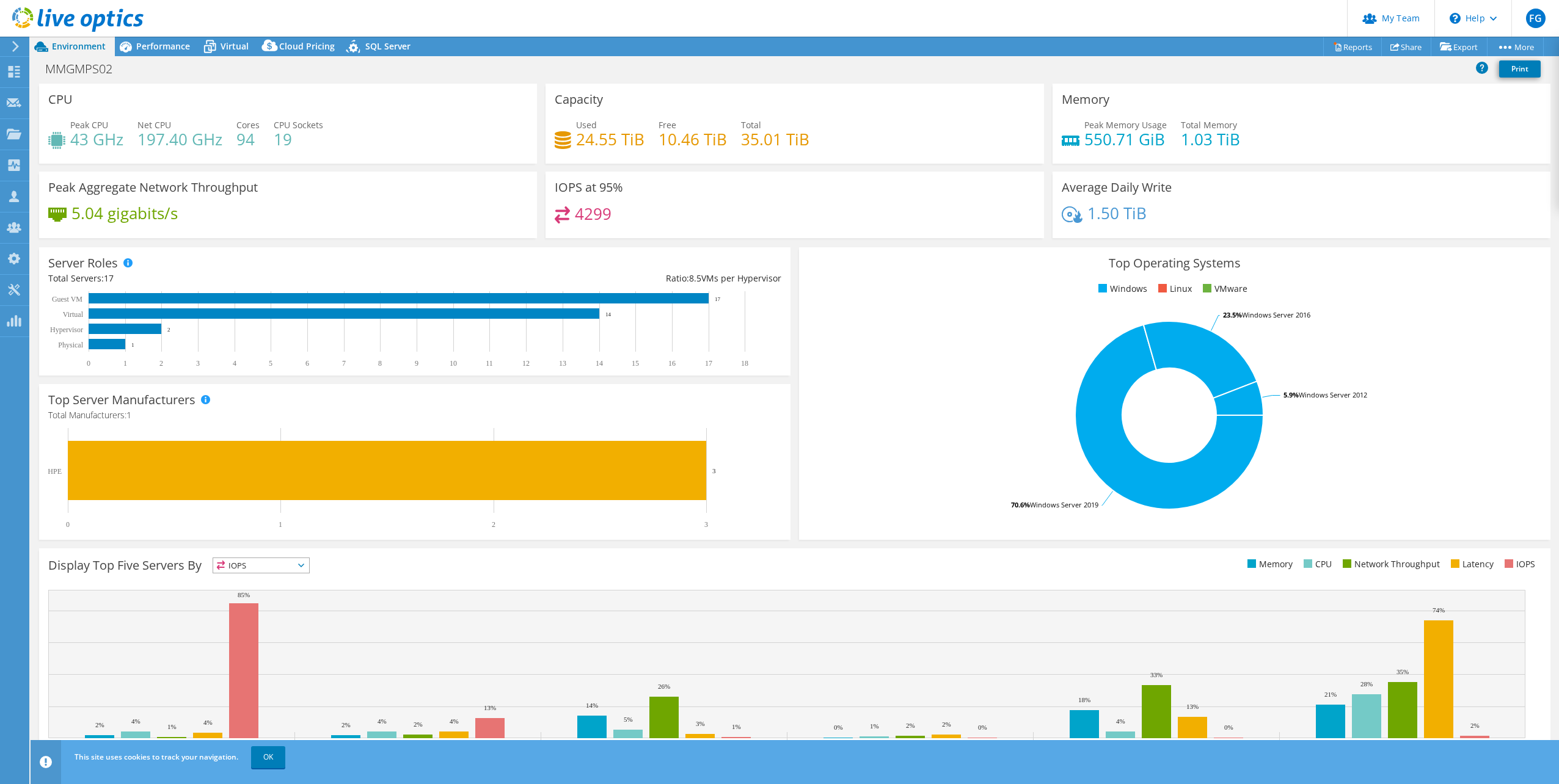
click at [77, 46] on span "Environment" at bounding box center [78, 46] width 53 height 12
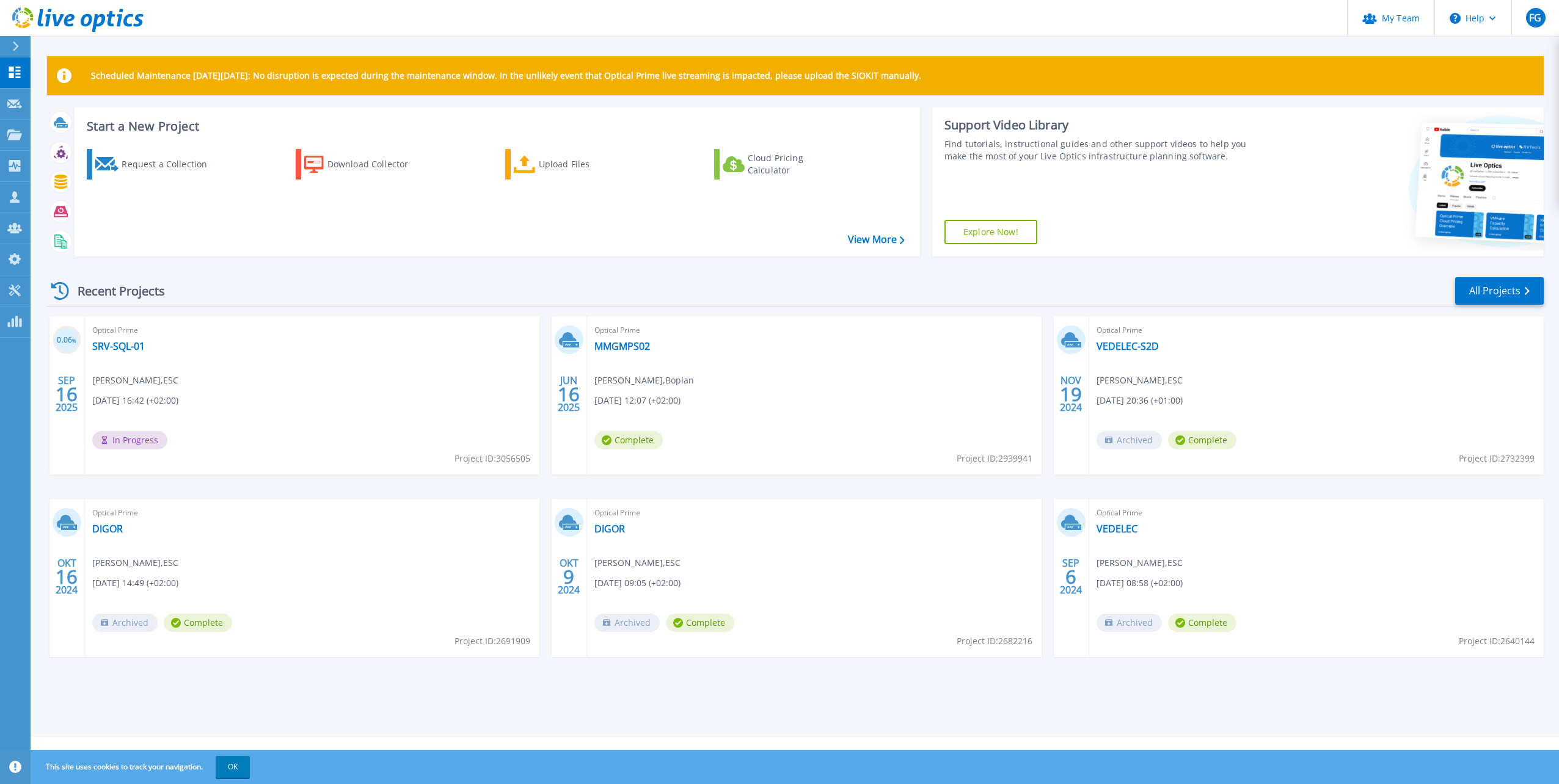
click at [318, 363] on div "Optical Prime SRV-SQL-01 Frederik Govaert , ESC 09/16/2025, 16:42 (+02:00) In P…" at bounding box center [311, 395] width 454 height 158
drag, startPoint x: 254, startPoint y: 424, endPoint x: 294, endPoint y: 417, distance: 40.6
click at [254, 423] on div "Optical Prime SRV-SQL-01 Frederik Govaert , ESC 09/16/2025, 16:42 (+02:00) In P…" at bounding box center [311, 395] width 454 height 158
click at [112, 347] on link "SRV-SQL-01" at bounding box center [118, 345] width 53 height 12
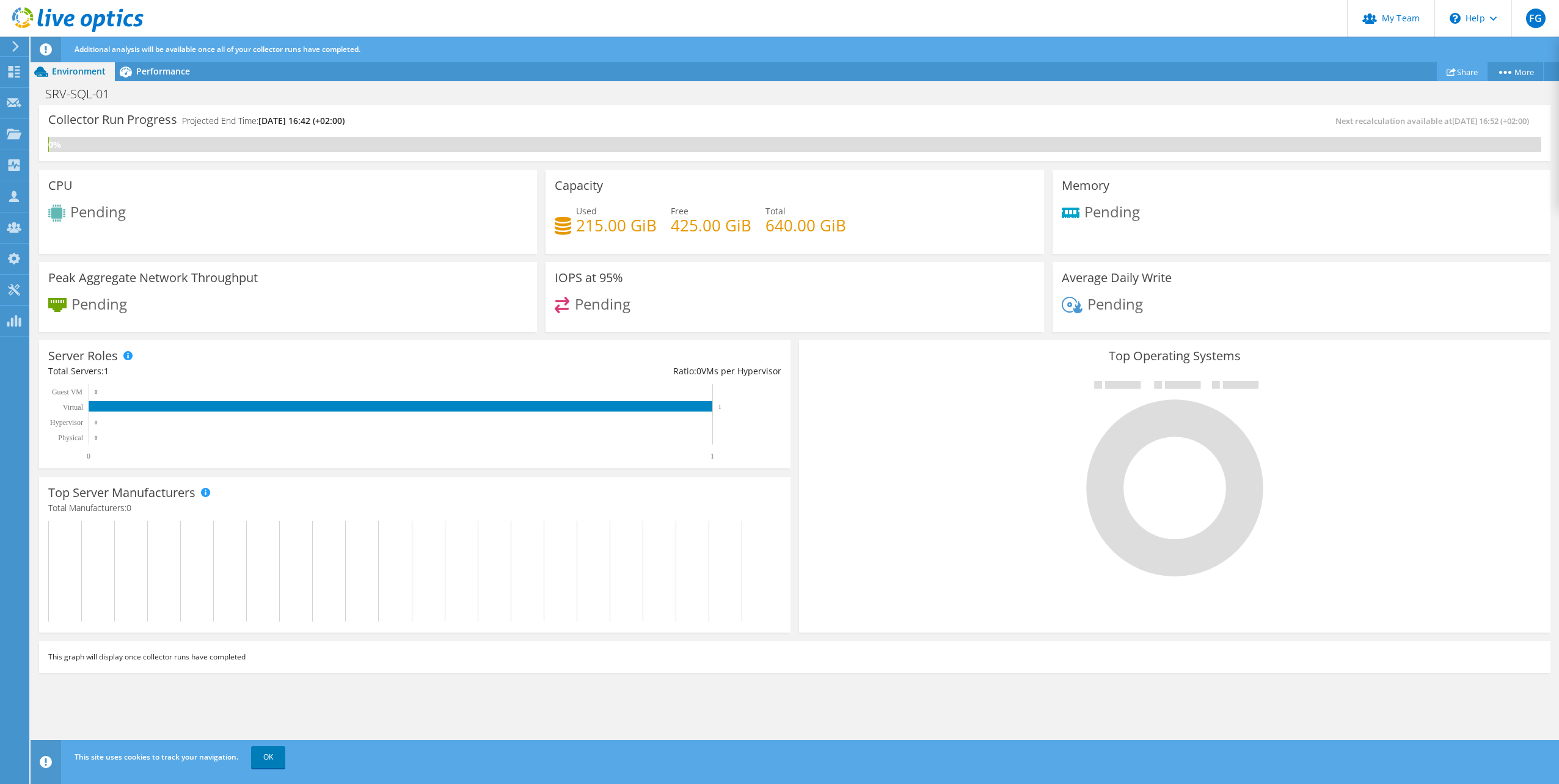
click at [1458, 68] on link "Share" at bounding box center [1461, 72] width 51 height 19
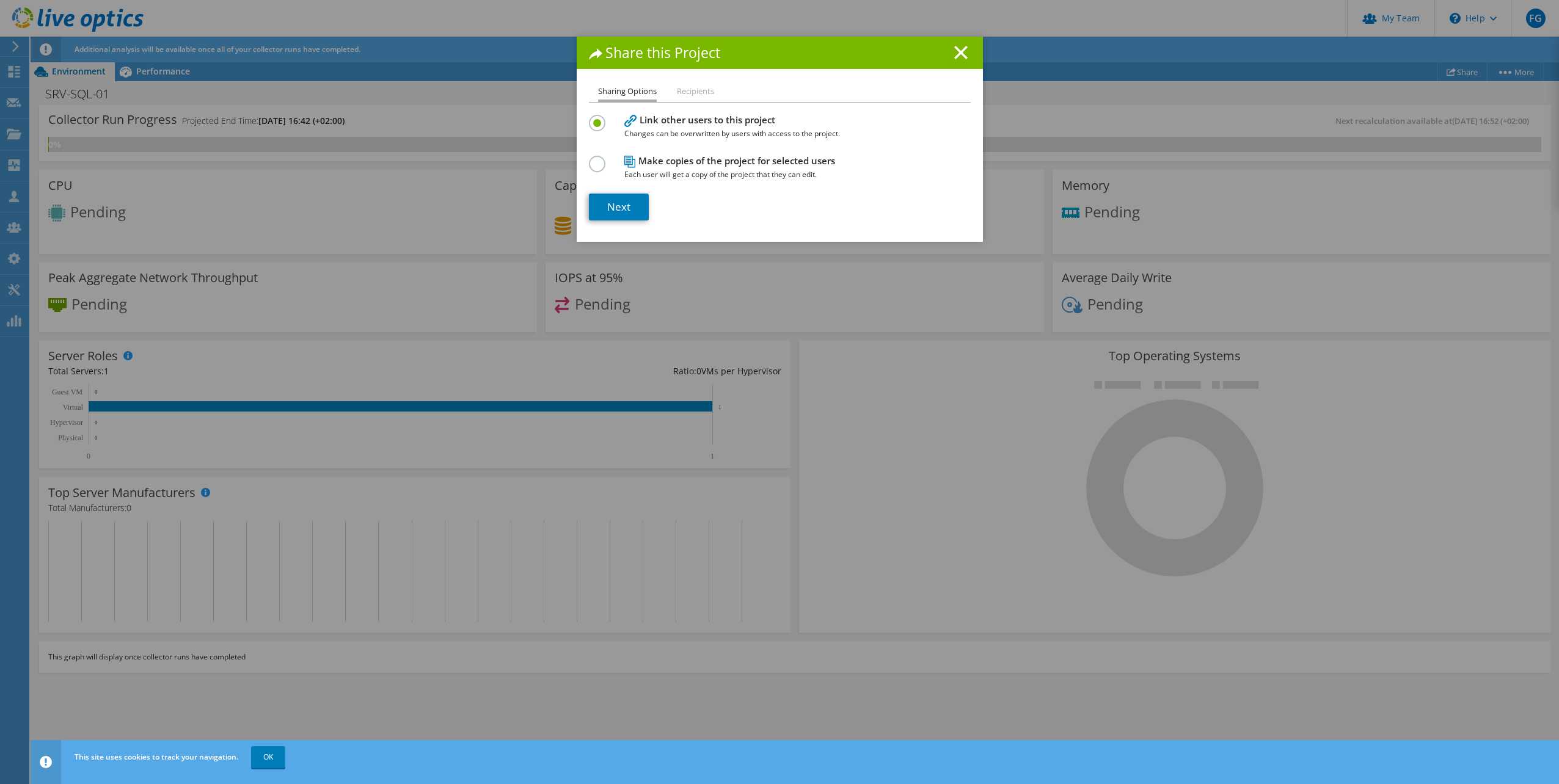
click at [696, 96] on li "Recipients" at bounding box center [695, 91] width 37 height 16
click at [696, 92] on li "Recipients" at bounding box center [695, 91] width 37 height 16
click at [608, 208] on link "Next" at bounding box center [618, 206] width 60 height 27
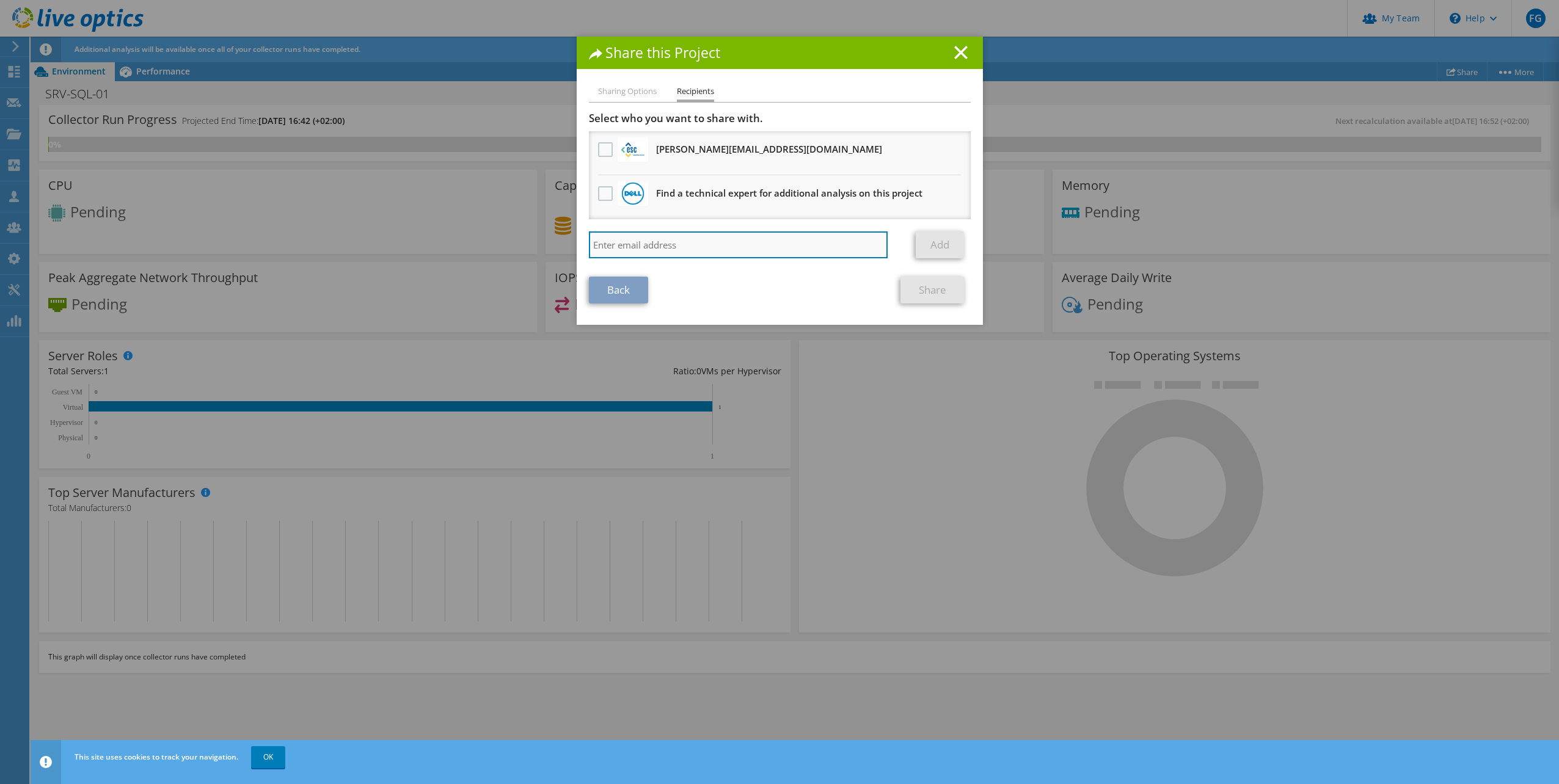
click at [636, 240] on input "search" at bounding box center [738, 244] width 299 height 27
type input "kurt.dejaeger@alistar.net"
click at [936, 252] on link "Add" at bounding box center [940, 244] width 48 height 27
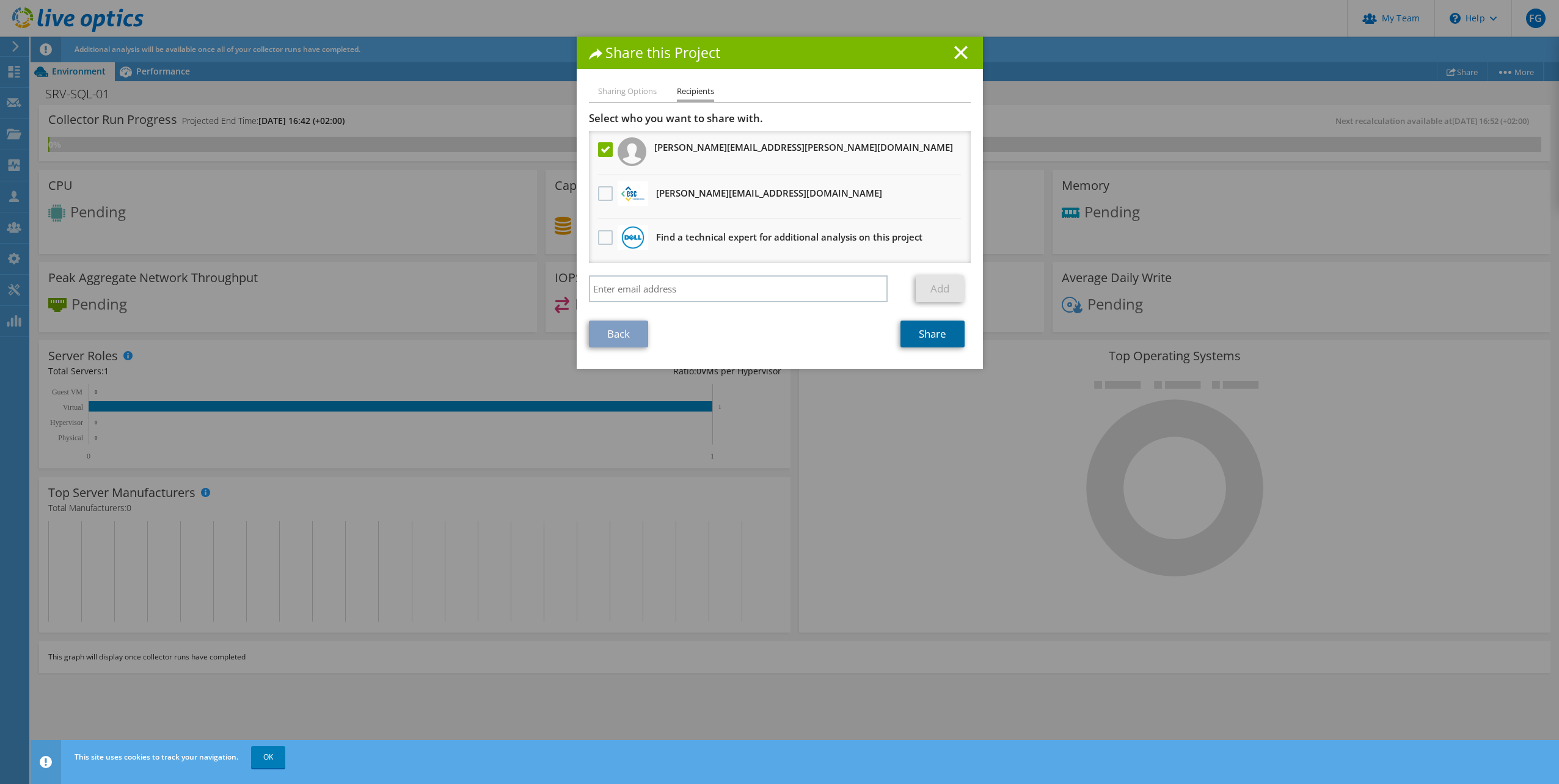
click at [937, 338] on link "Share" at bounding box center [932, 333] width 64 height 27
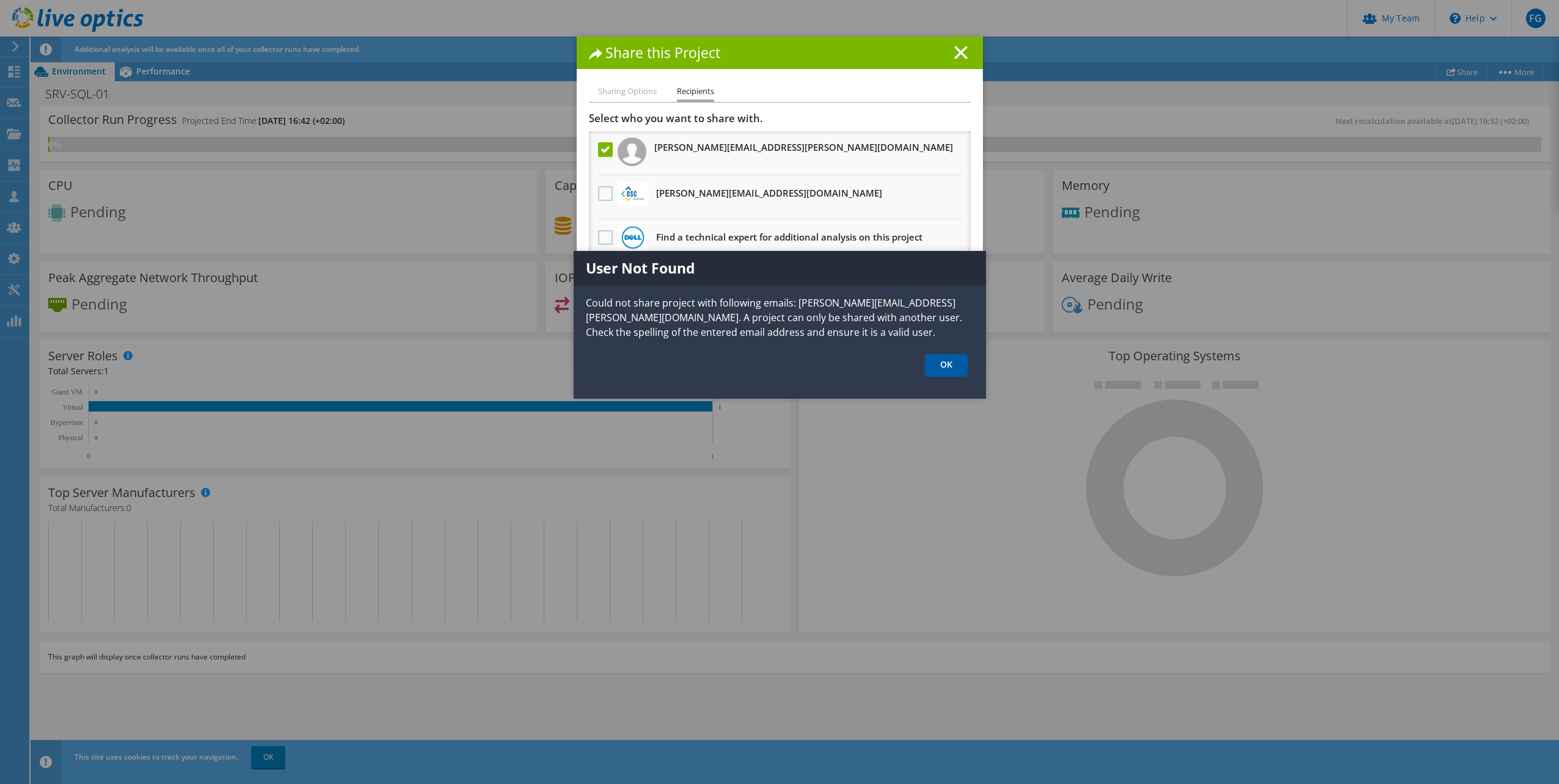
click at [950, 365] on link "OK" at bounding box center [946, 365] width 42 height 23
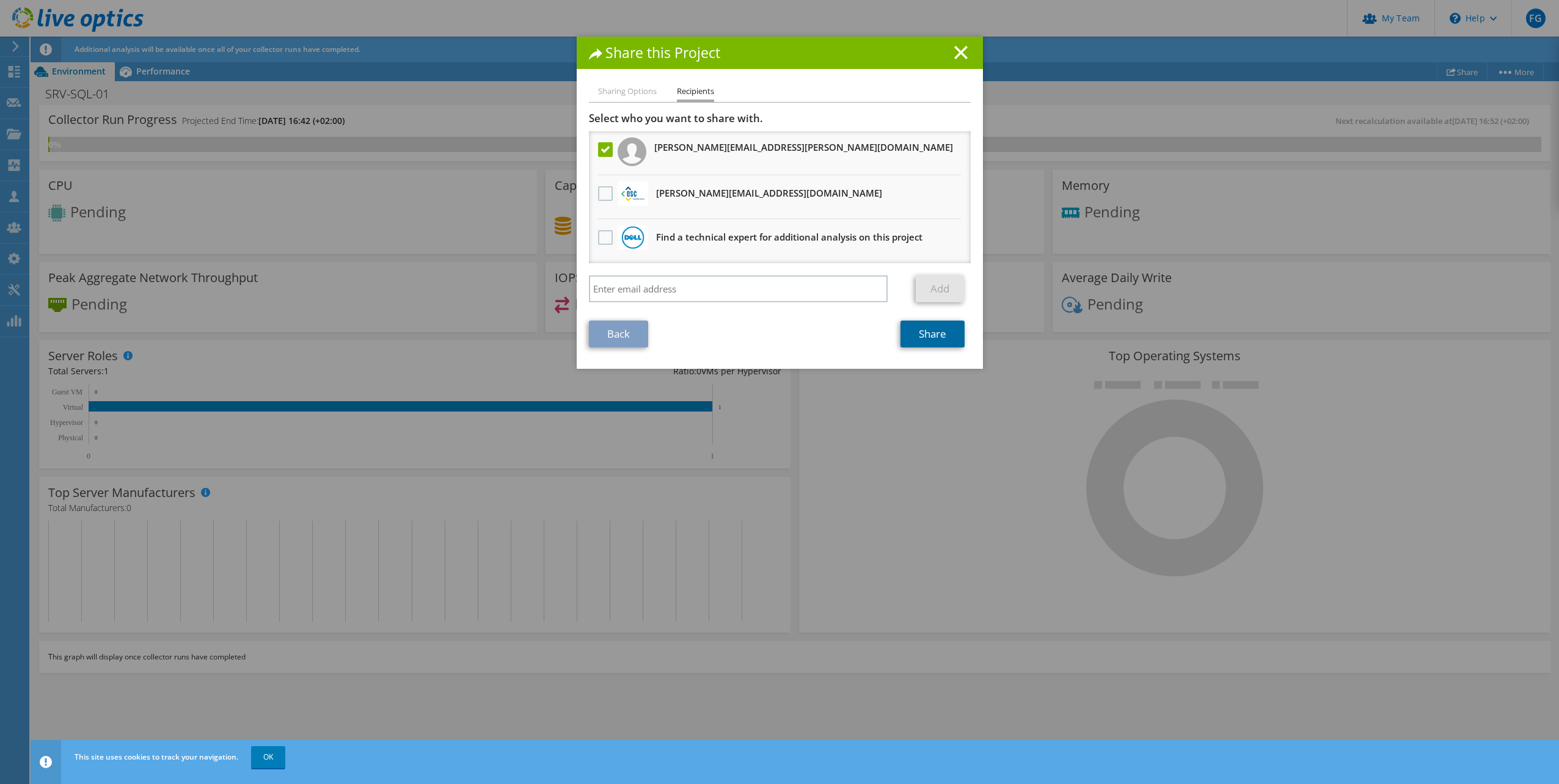
click at [915, 334] on link "Share" at bounding box center [932, 333] width 64 height 27
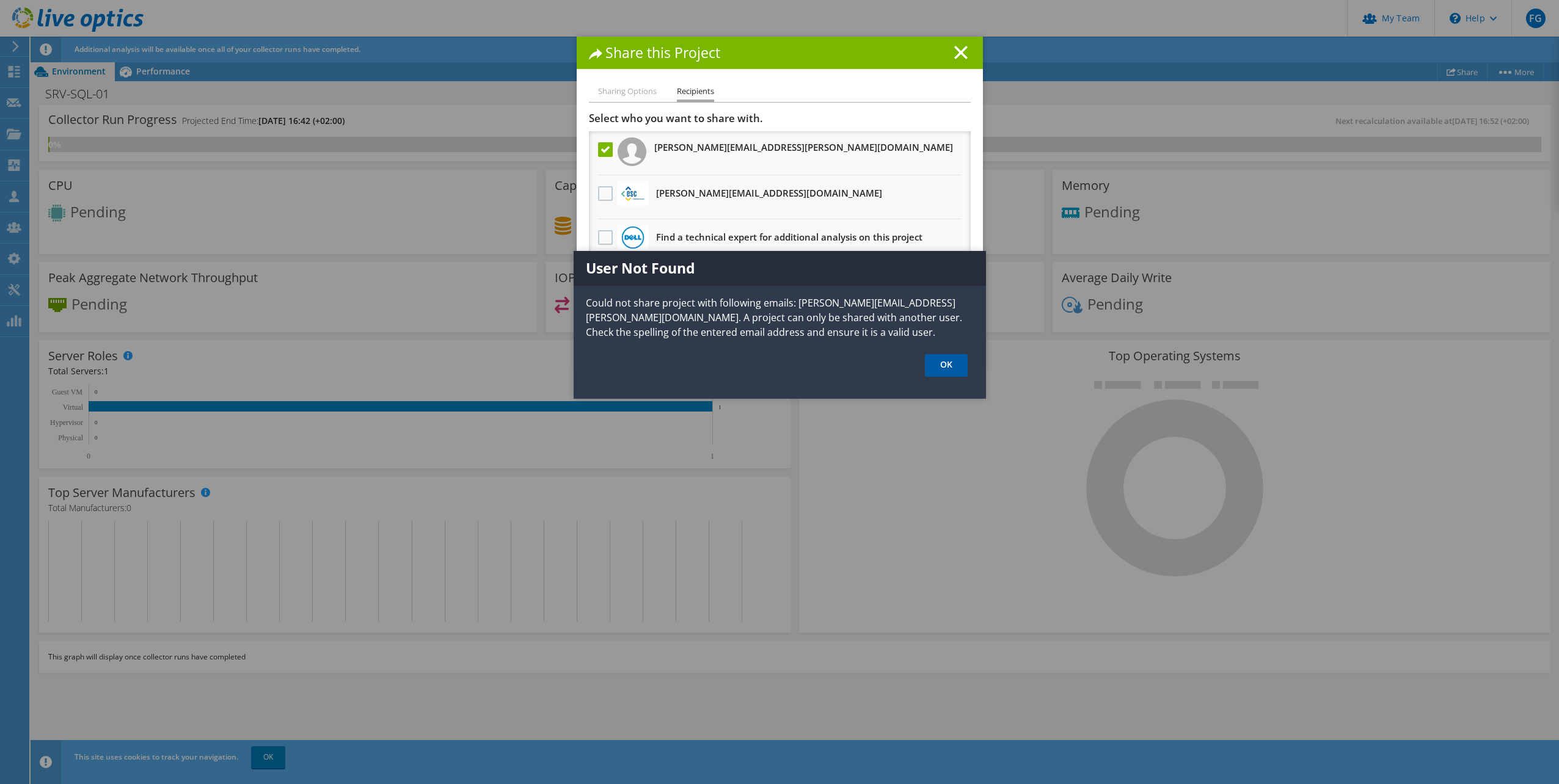
click at [944, 361] on link "OK" at bounding box center [946, 365] width 42 height 23
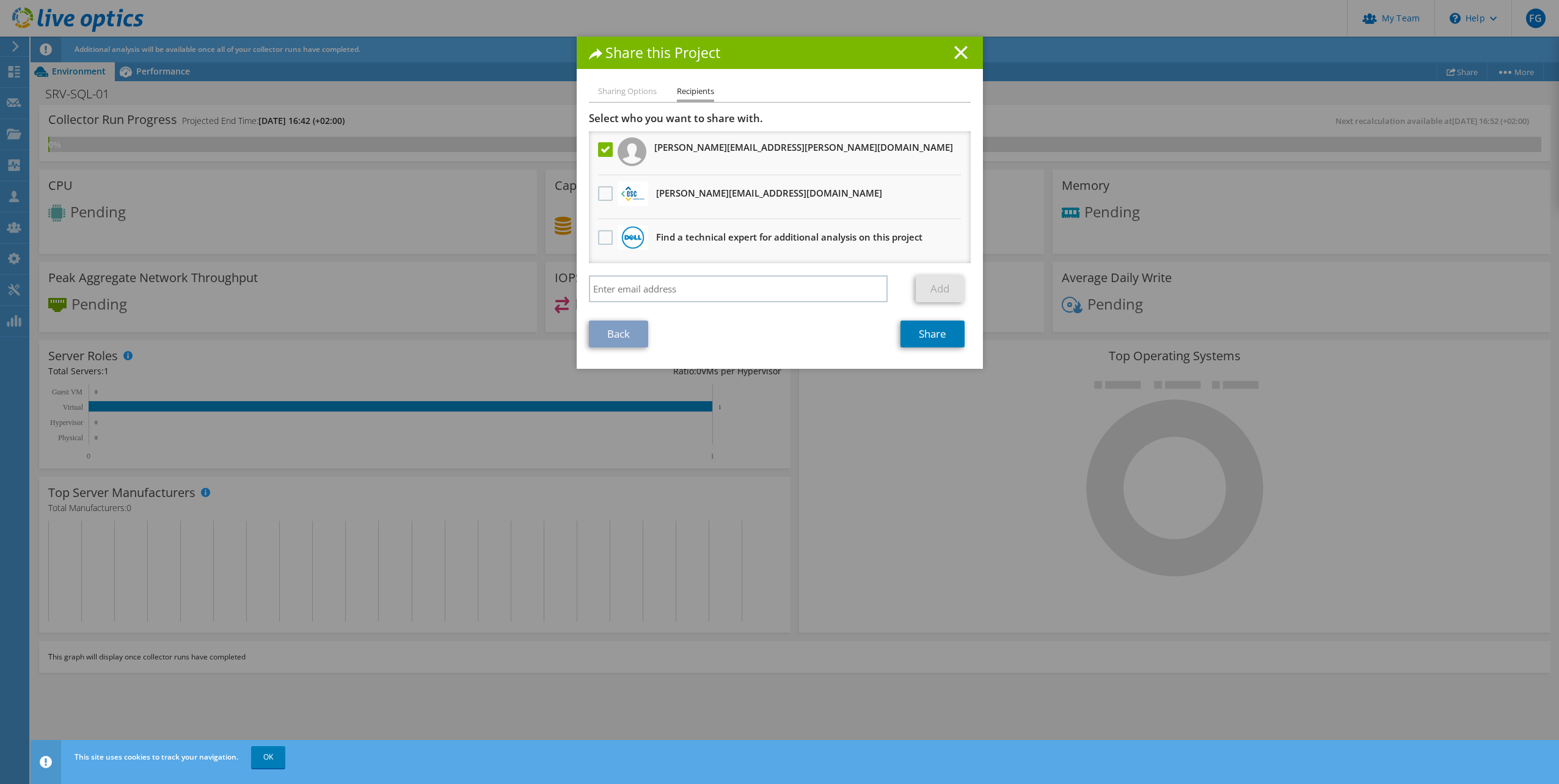
drag, startPoint x: 952, startPoint y: 53, endPoint x: 1017, endPoint y: 55, distance: 65.0
click at [954, 54] on icon at bounding box center [960, 53] width 14 height 14
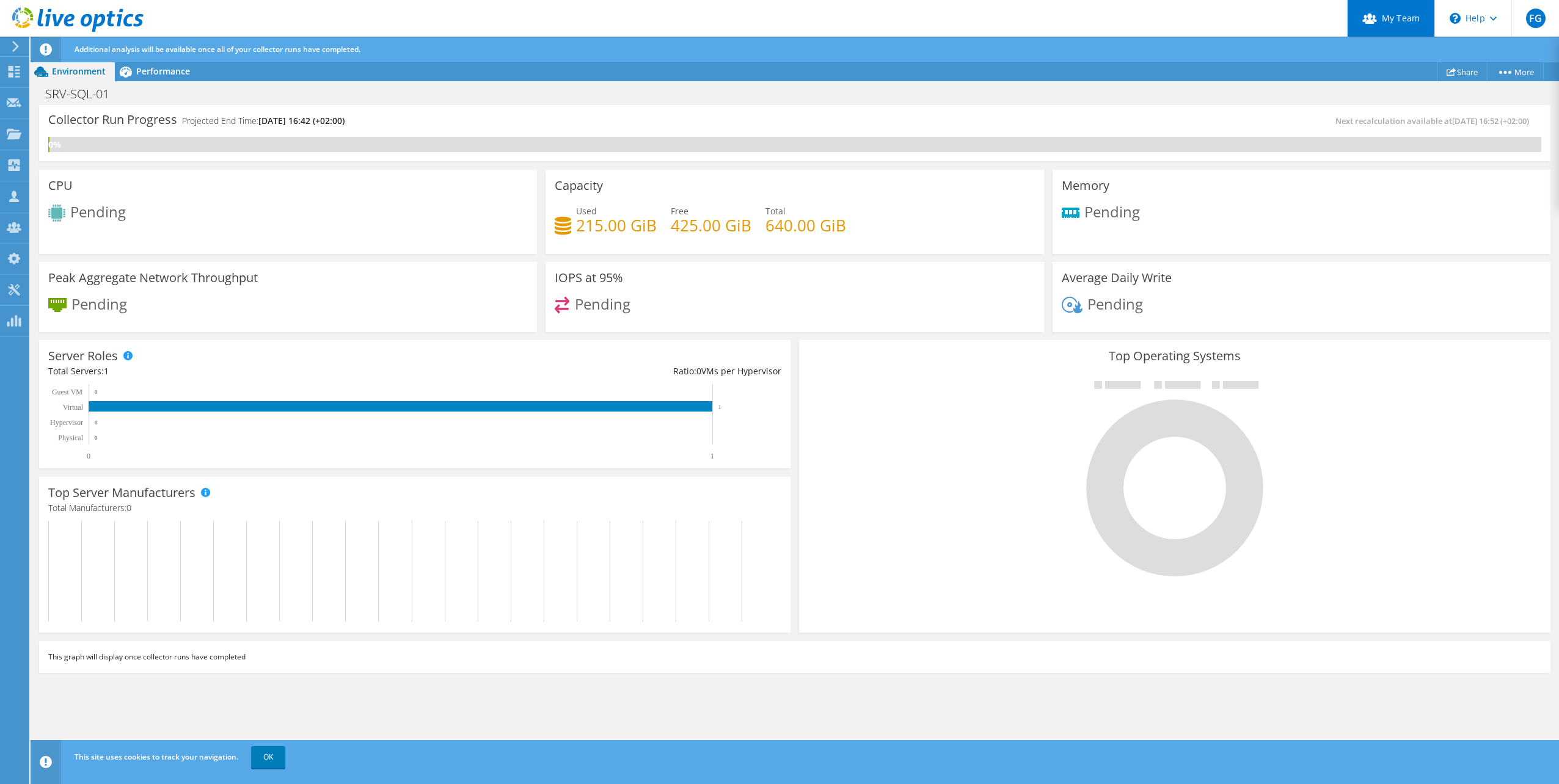
click at [1376, 9] on link "My Team" at bounding box center [1390, 18] width 88 height 37
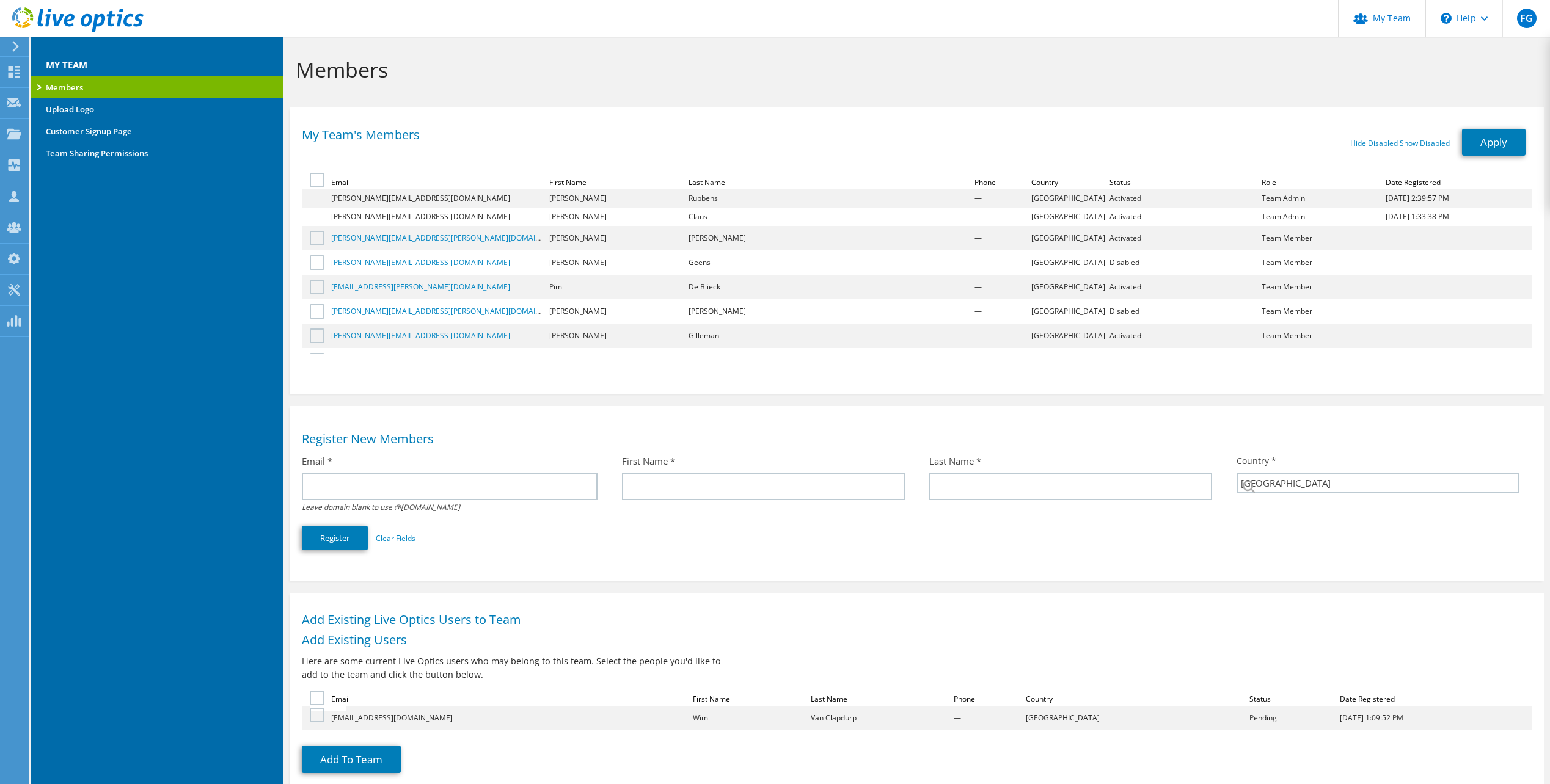
select select "19"
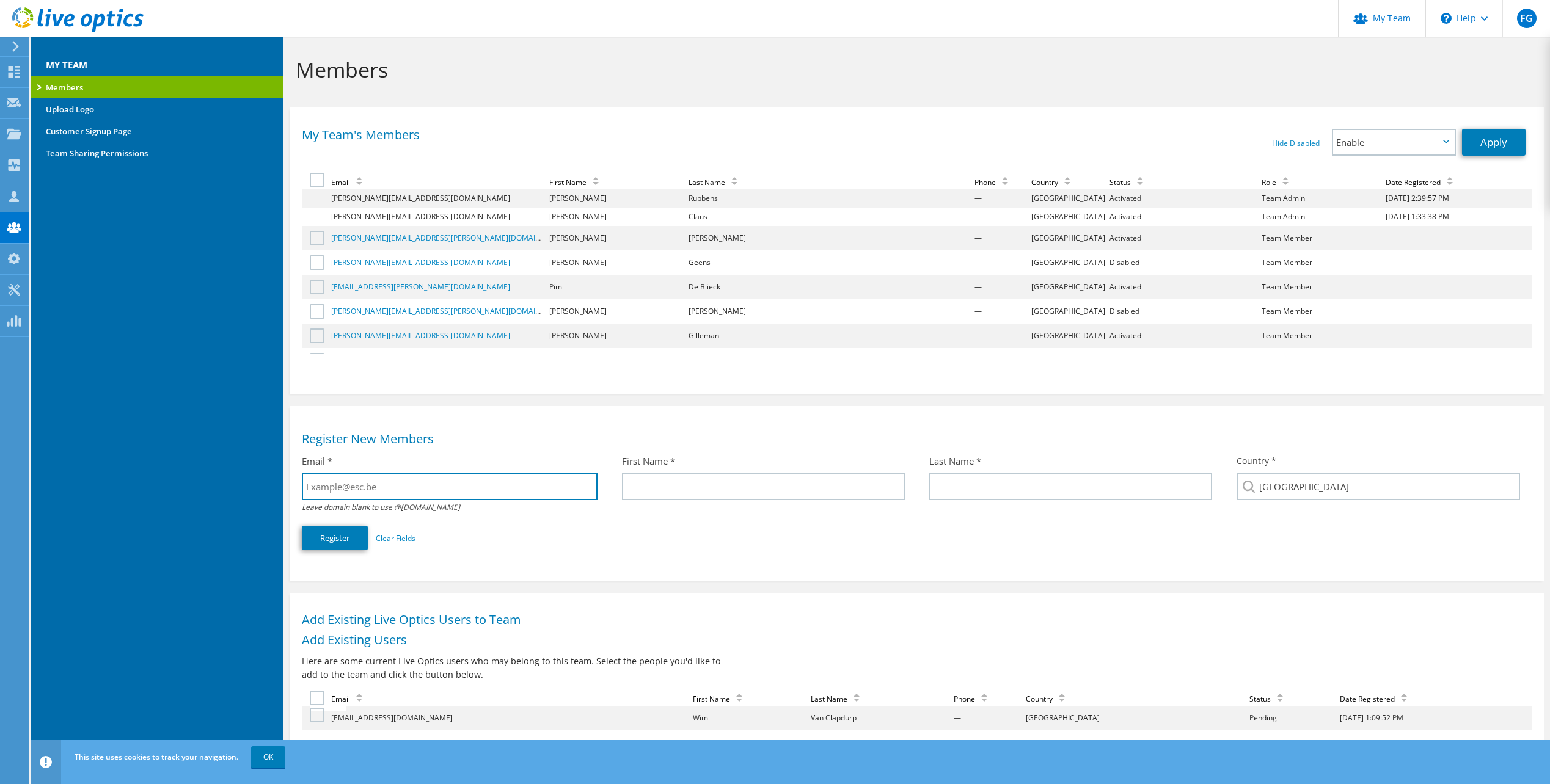
click at [424, 492] on input "text" at bounding box center [449, 486] width 295 height 27
type input "[PERSON_NAME][EMAIL_ADDRESS][PERSON_NAME][DOMAIN_NAME]"
click at [781, 483] on input "text" at bounding box center [763, 486] width 283 height 27
type input "Kurt"
click at [988, 490] on input "text" at bounding box center [1070, 486] width 283 height 27
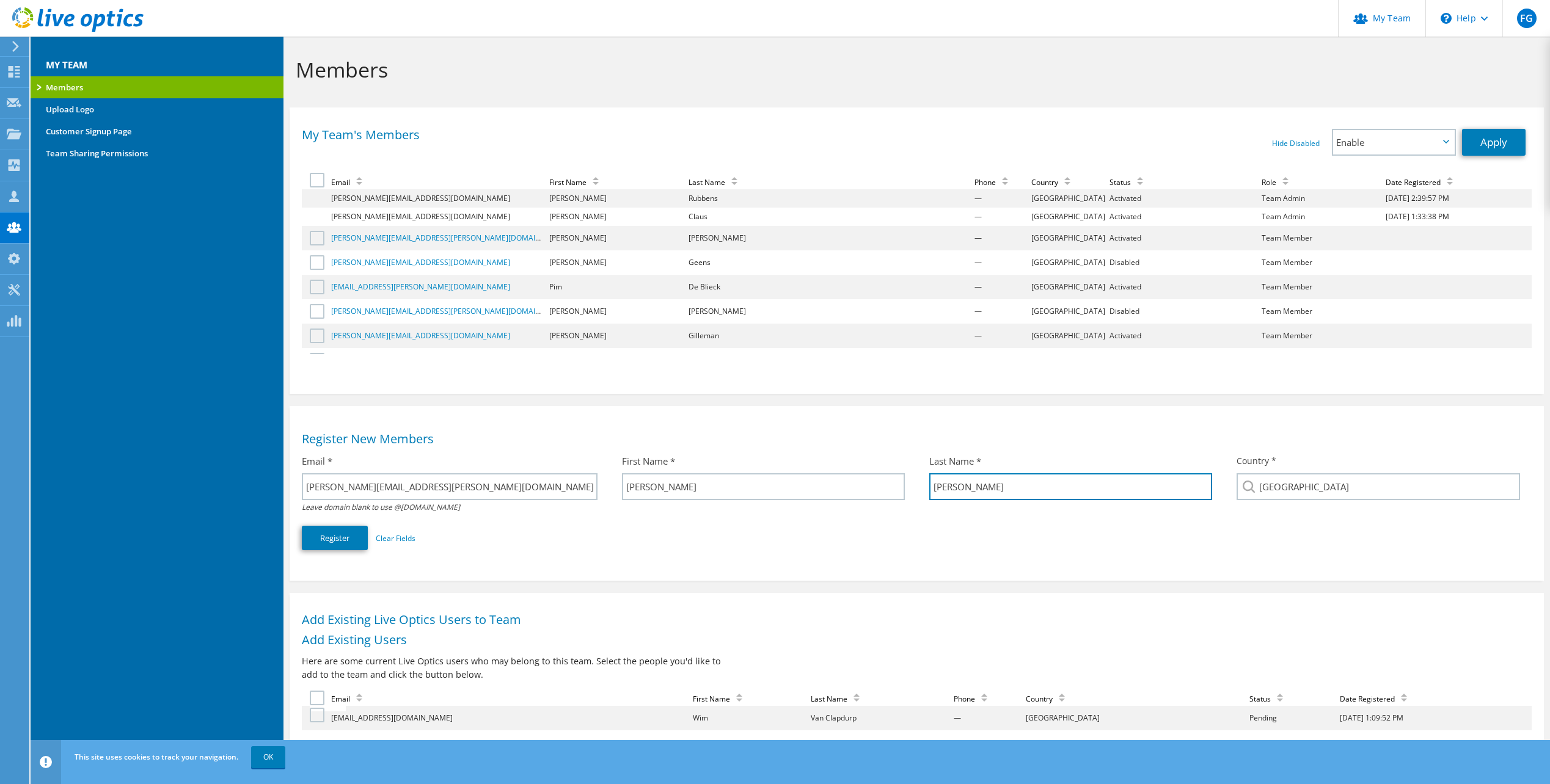
type input "De Jaeger"
click at [1128, 576] on section "Register New Members Email * kurt.dejaeger@alistar.net Leave domain blank to us…" at bounding box center [916, 494] width 1254 height 175
click at [352, 536] on button "Register" at bounding box center [335, 538] width 66 height 25
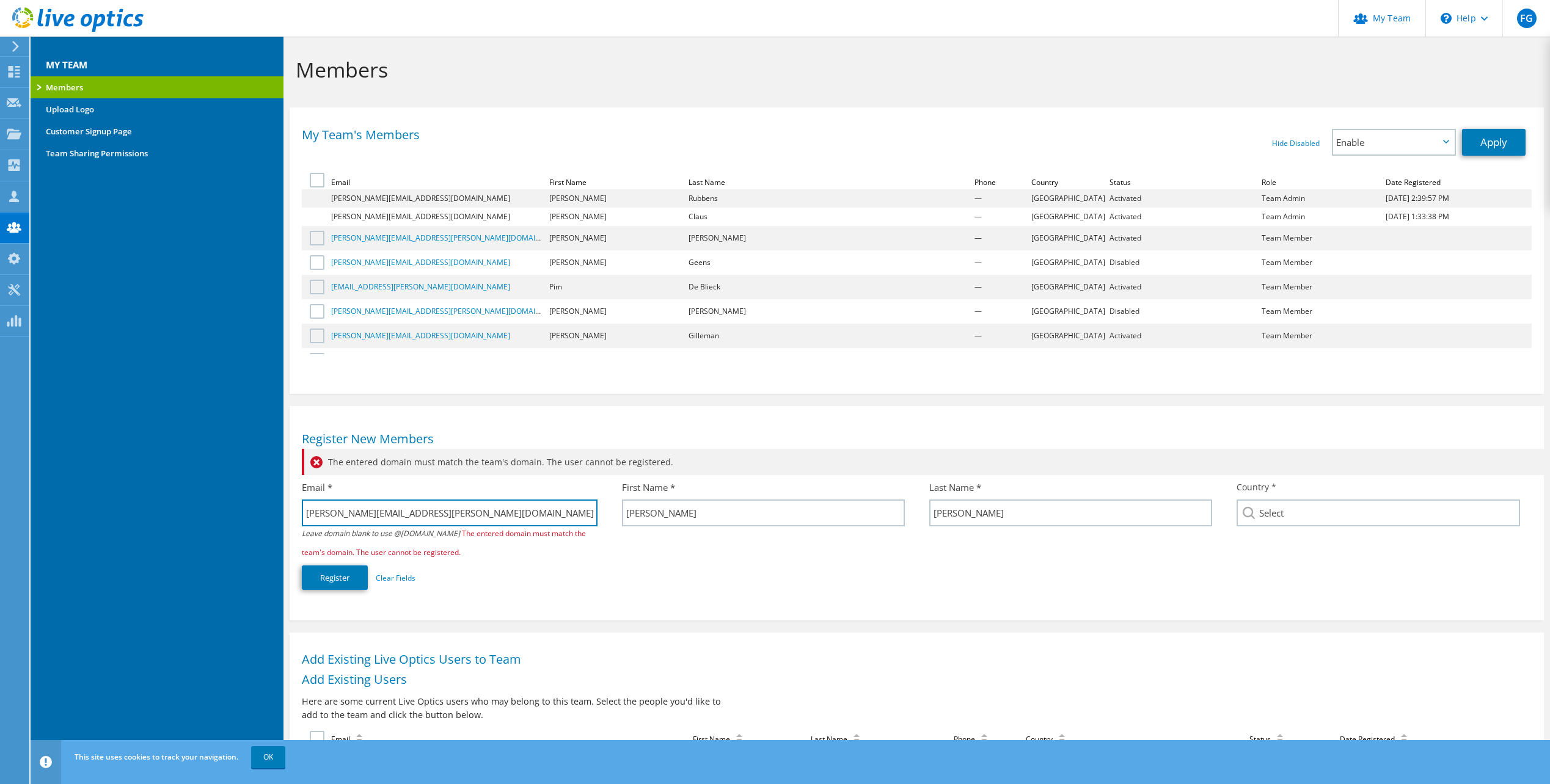
drag, startPoint x: 445, startPoint y: 511, endPoint x: 373, endPoint y: 517, distance: 72.2
click at [373, 517] on input "kurt.dejaeger@alistar.net" at bounding box center [449, 512] width 295 height 27
type input "[PERSON_NAME][EMAIL_ADDRESS][PERSON_NAME][DOMAIN_NAME]"
click at [333, 580] on button "Register" at bounding box center [335, 578] width 66 height 25
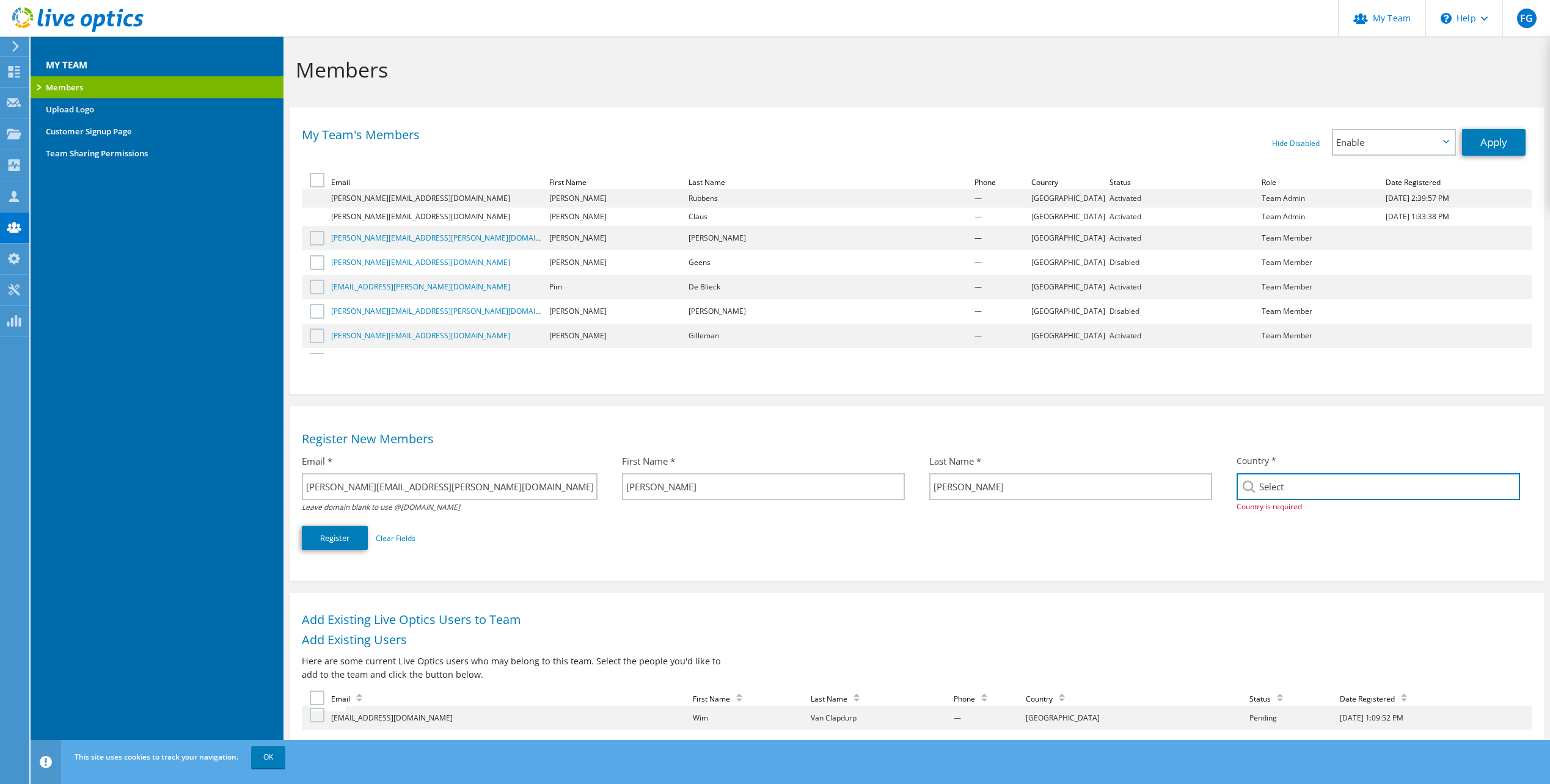
click at [1307, 483] on input "Select" at bounding box center [1379, 486] width 284 height 27
click at [1278, 489] on input "esc" at bounding box center [1379, 486] width 284 height 27
click at [1272, 531] on li "Belgium" at bounding box center [1378, 525] width 282 height 18
click at [1327, 490] on input "Belgium" at bounding box center [1379, 486] width 284 height 27
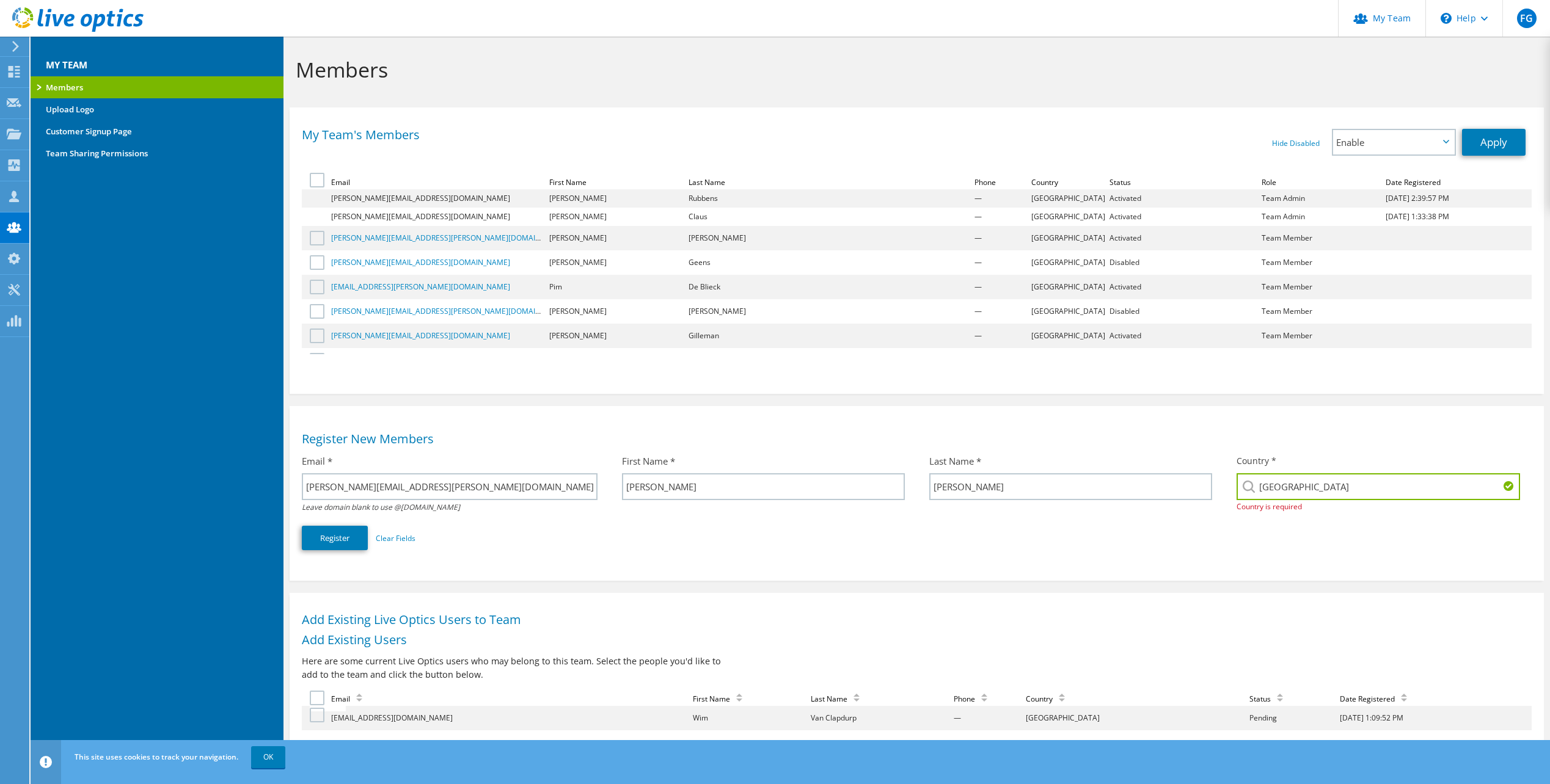
type input "Belgium"
click at [1138, 554] on div "Email * kurt.dejaeger@esc.be Leave domain blank to use @esc.be First Name * Kur…" at bounding box center [916, 502] width 1229 height 108
click at [337, 537] on button "Register" at bounding box center [335, 538] width 66 height 25
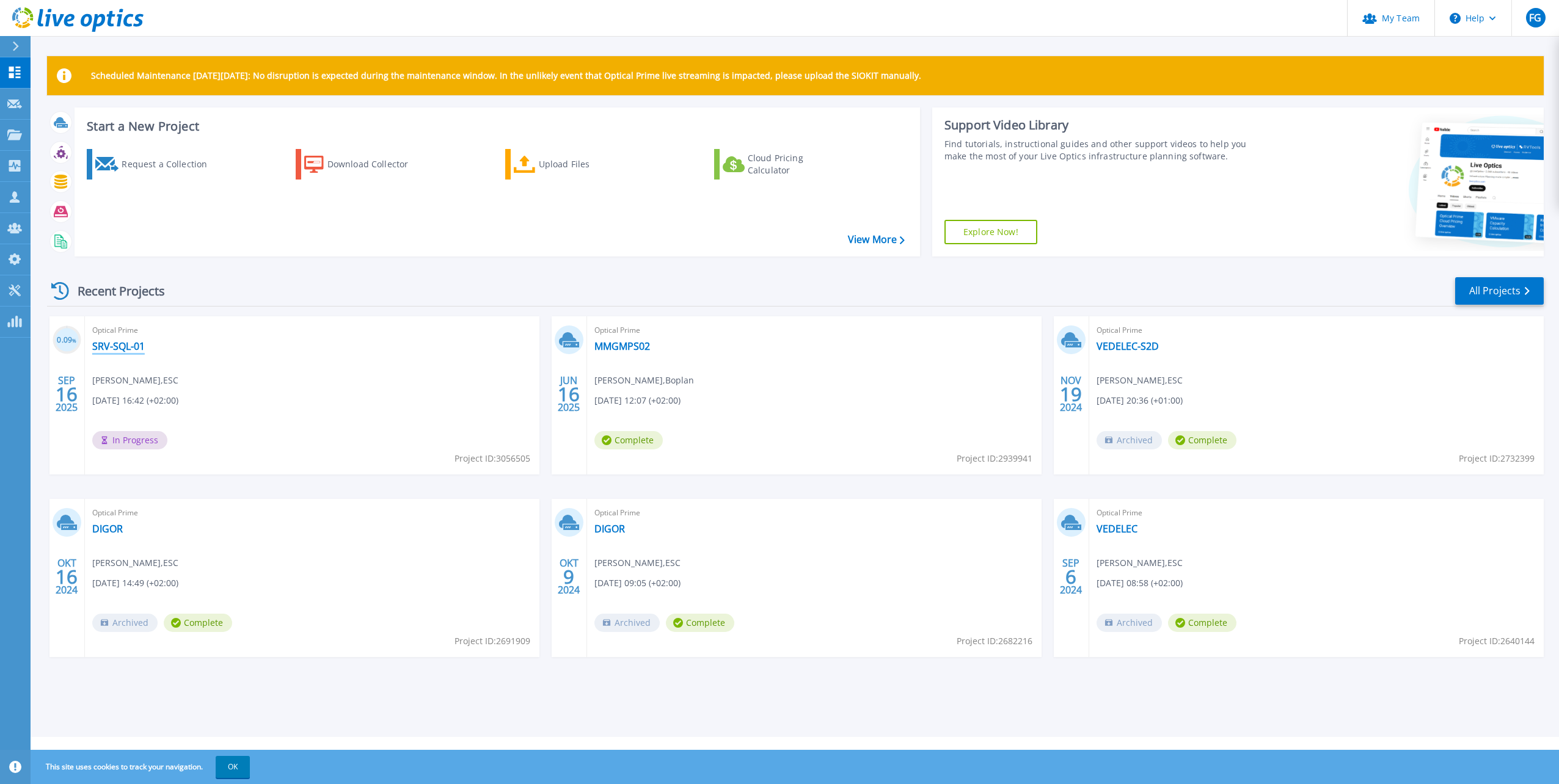
click at [128, 346] on link "SRV-SQL-01" at bounding box center [118, 345] width 53 height 12
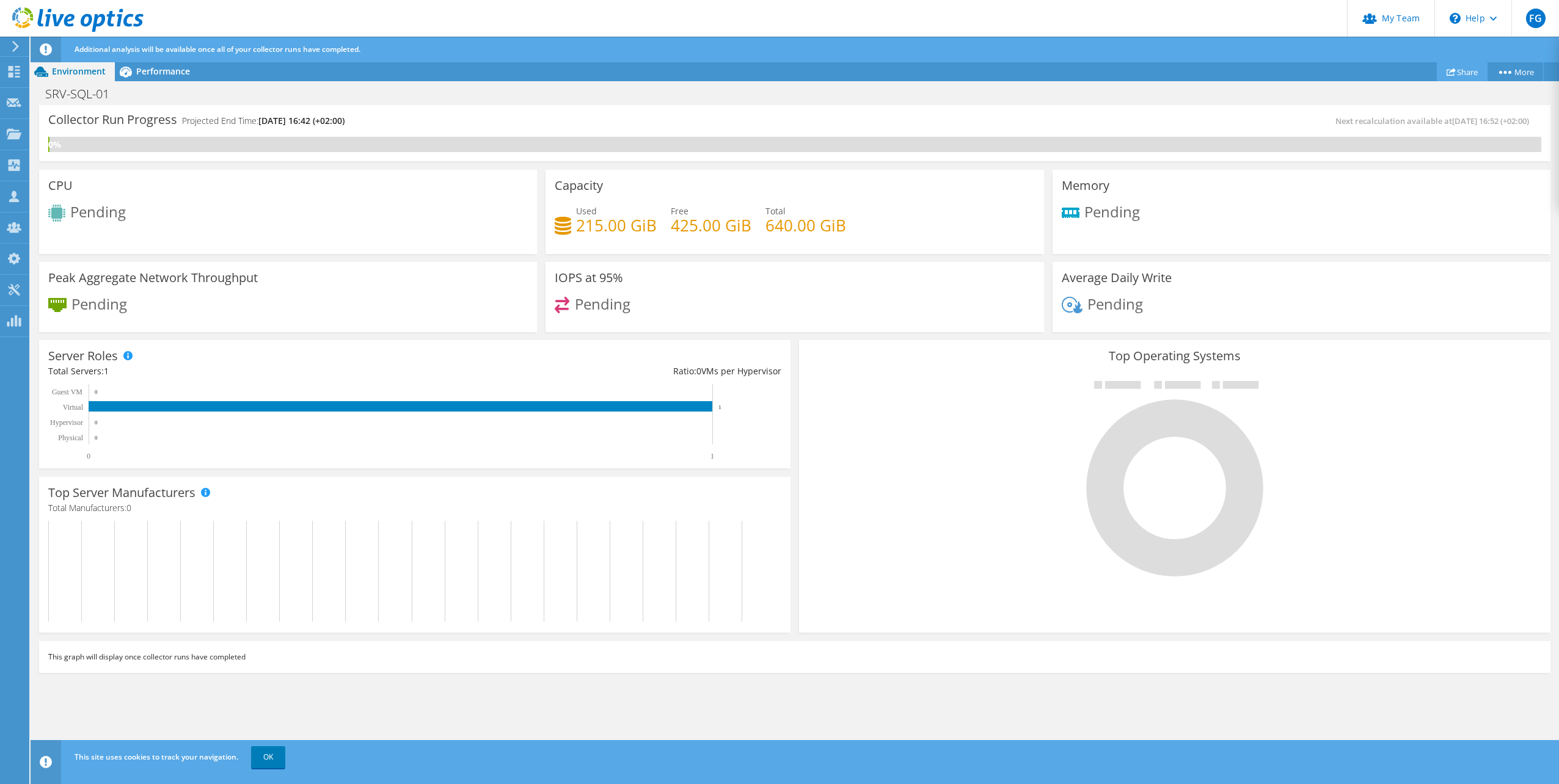
click at [1466, 72] on link "Share" at bounding box center [1461, 72] width 51 height 19
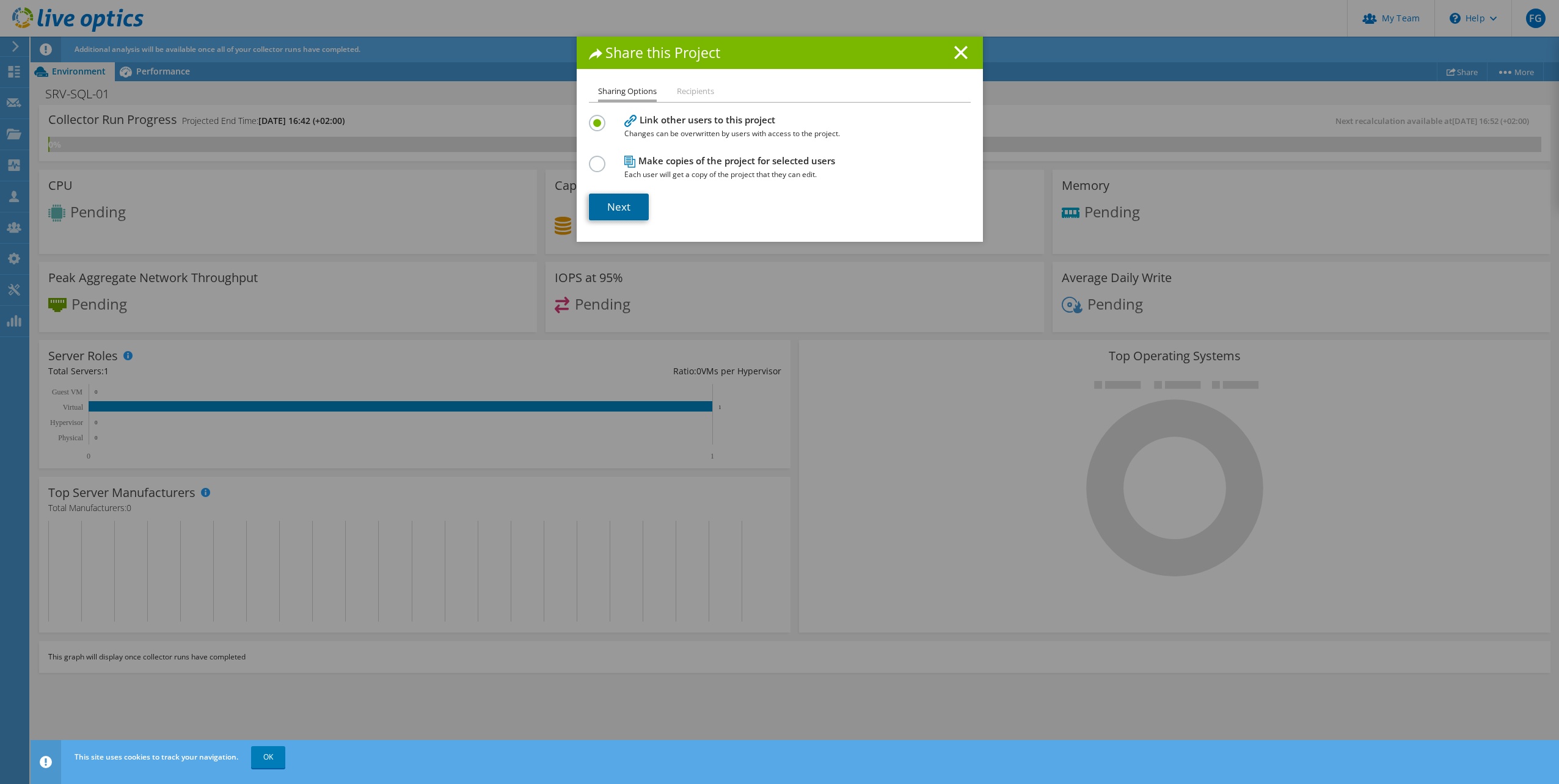
click at [598, 207] on link "Next" at bounding box center [618, 206] width 60 height 27
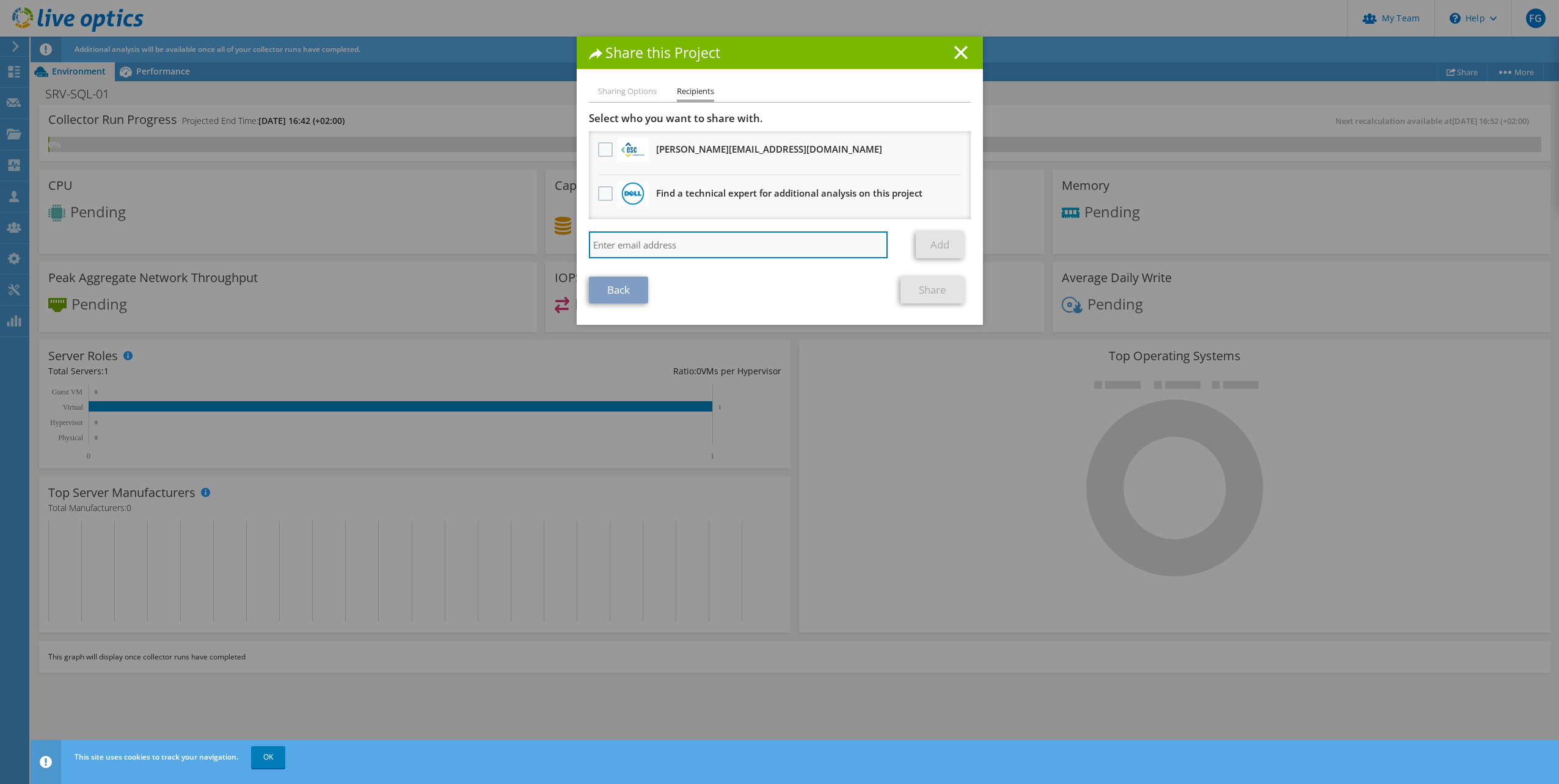
click at [642, 249] on input "search" at bounding box center [738, 244] width 299 height 27
type input "[PERSON_NAME][EMAIL_ADDRESS][PERSON_NAME][DOMAIN_NAME]"
click at [941, 250] on link "Add" at bounding box center [940, 244] width 48 height 27
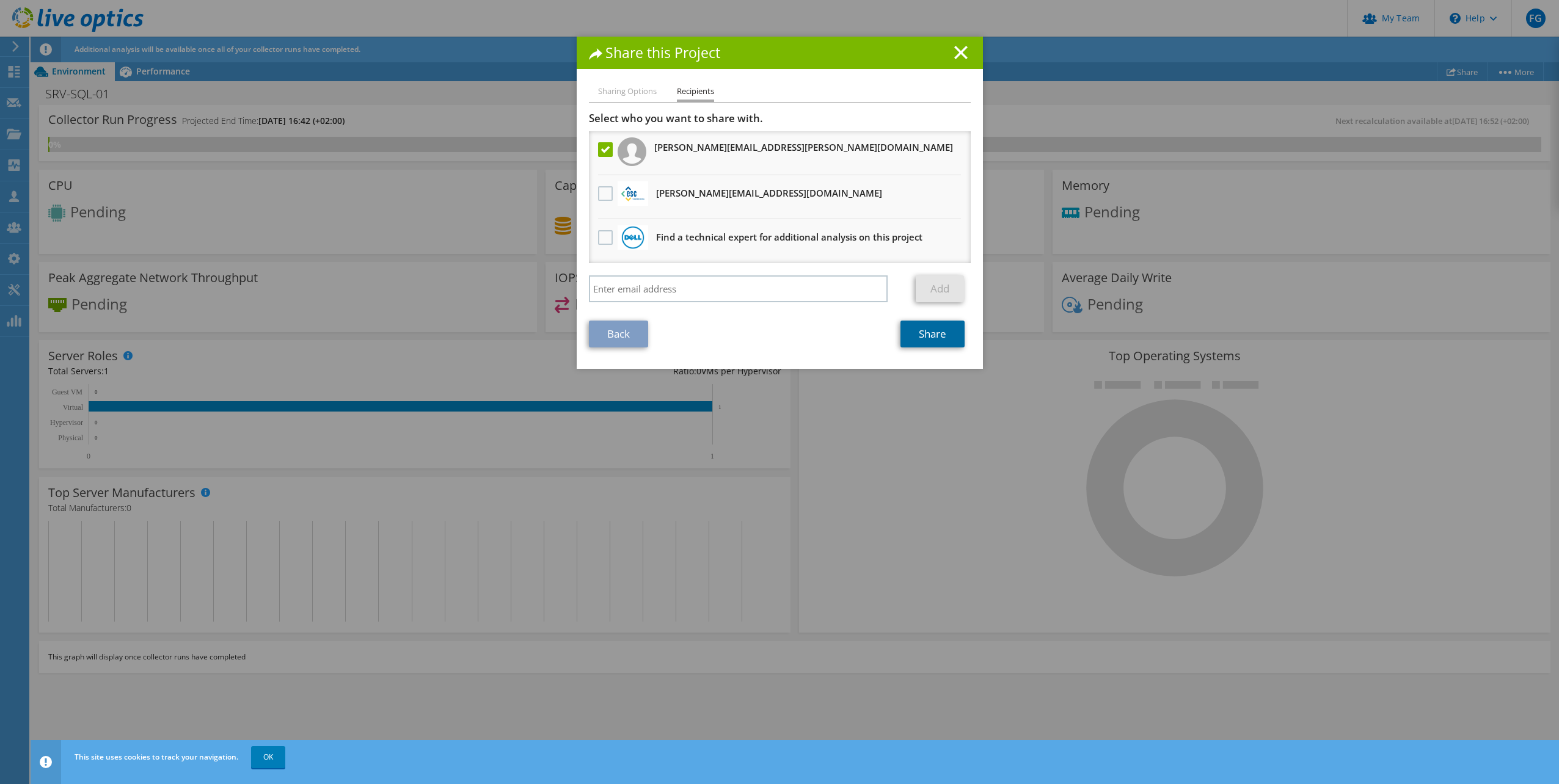
click at [932, 335] on link "Share" at bounding box center [932, 333] width 64 height 27
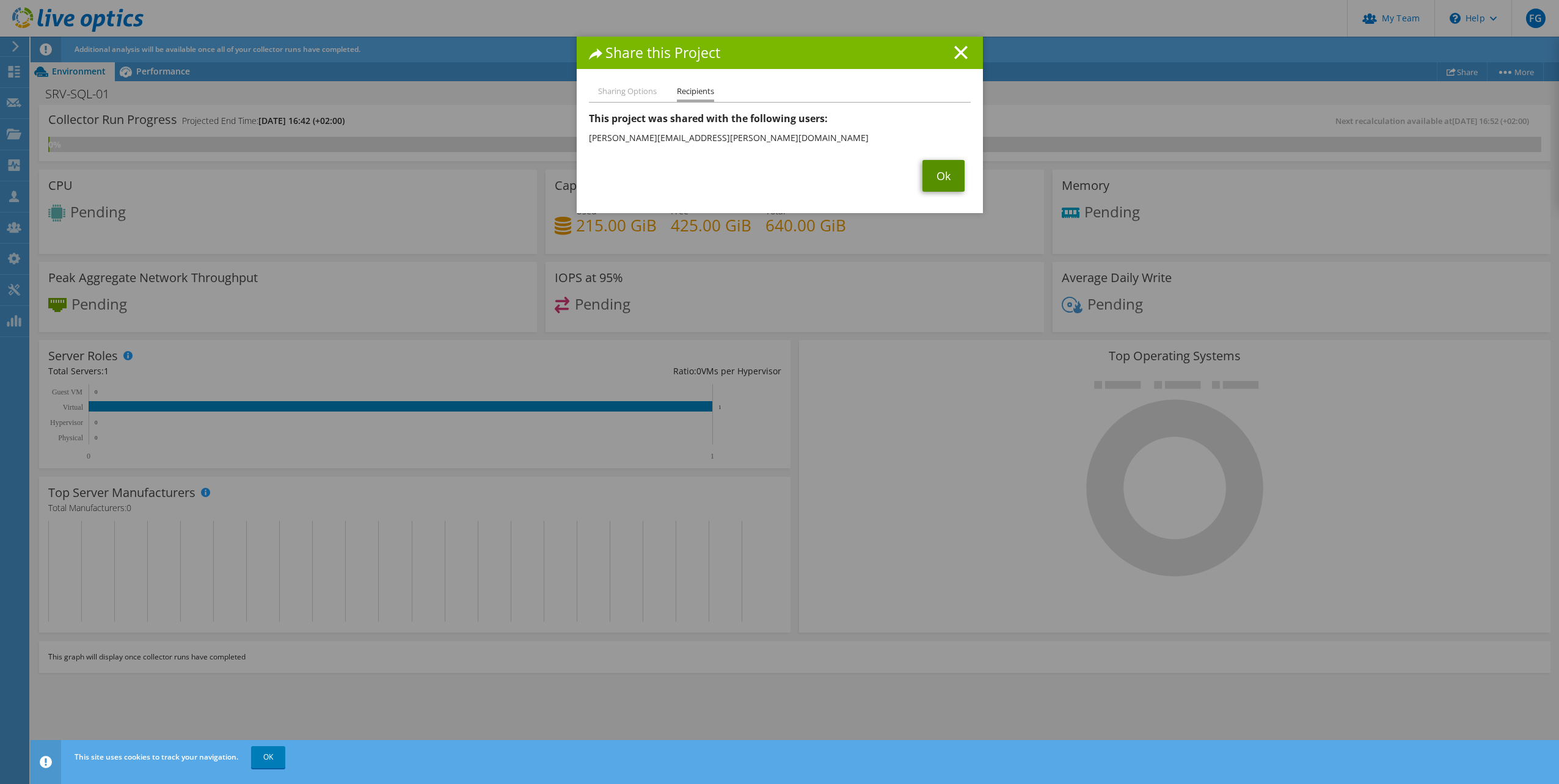
drag, startPoint x: 932, startPoint y: 175, endPoint x: 924, endPoint y: 186, distance: 13.6
click at [931, 175] on link "Ok" at bounding box center [944, 176] width 42 height 31
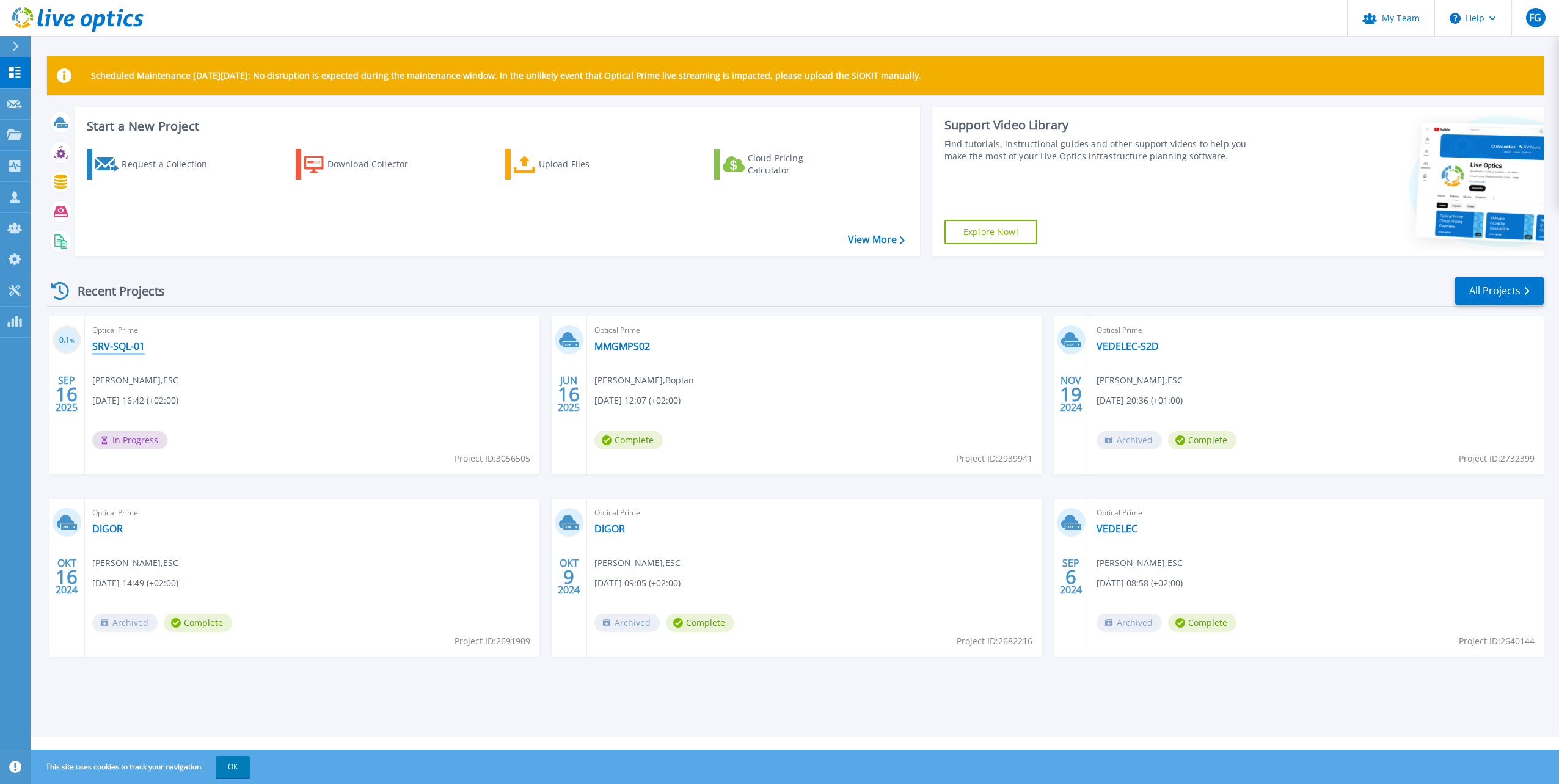
click at [121, 347] on link "SRV-SQL-01" at bounding box center [118, 345] width 53 height 12
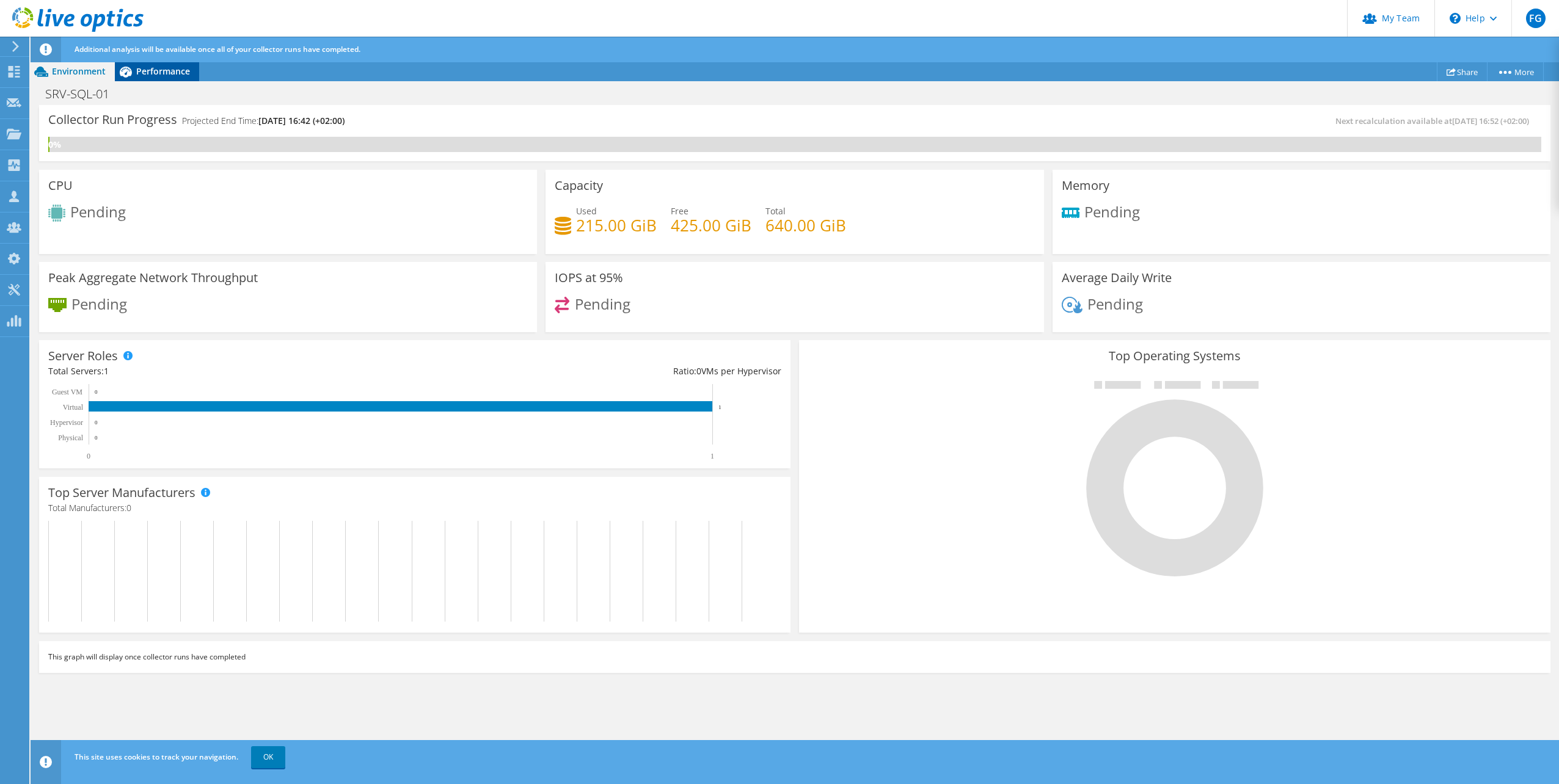
click at [170, 77] on div "Performance" at bounding box center [157, 71] width 84 height 19
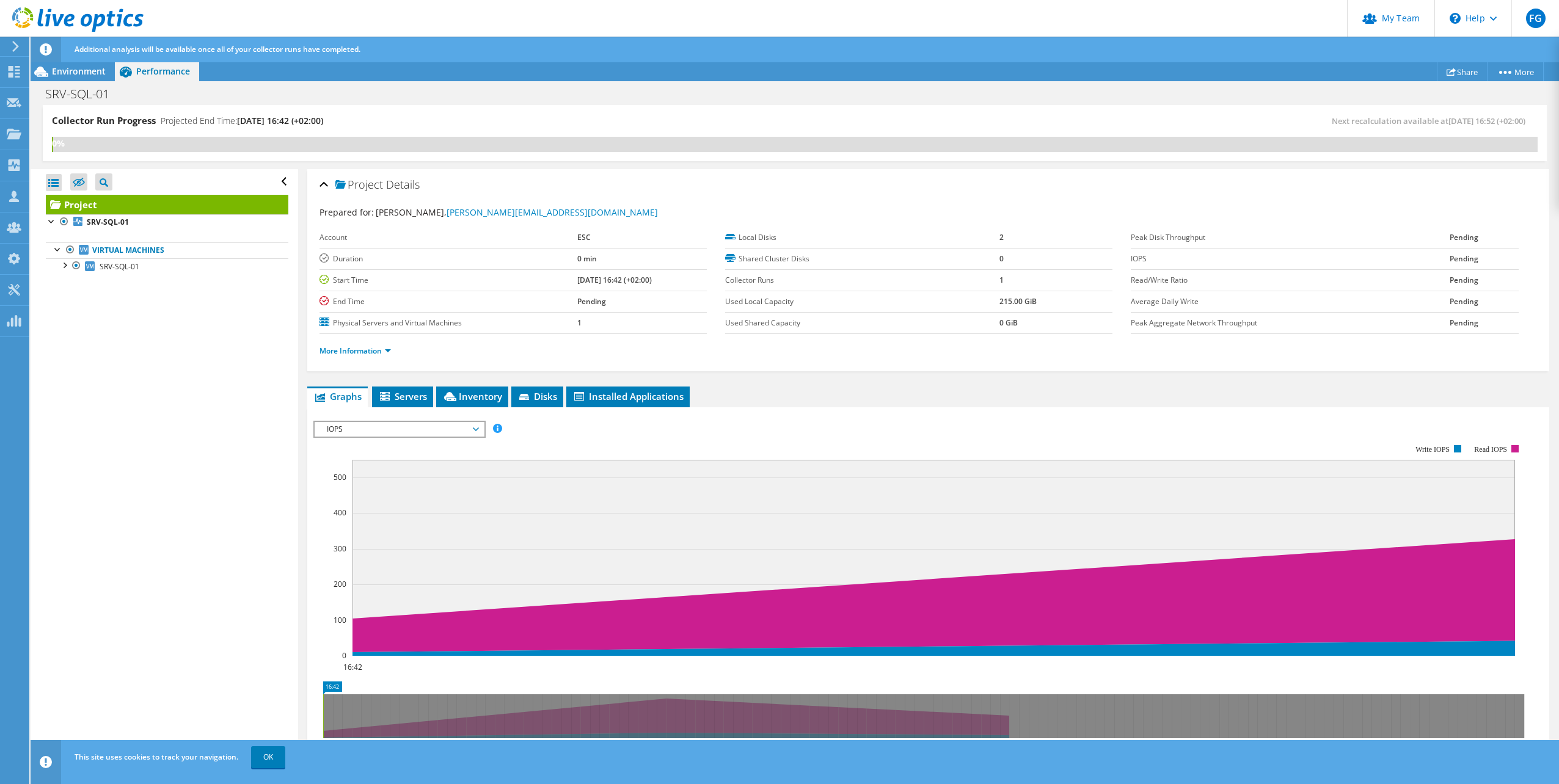
click at [418, 435] on span "IOPS" at bounding box center [399, 429] width 157 height 15
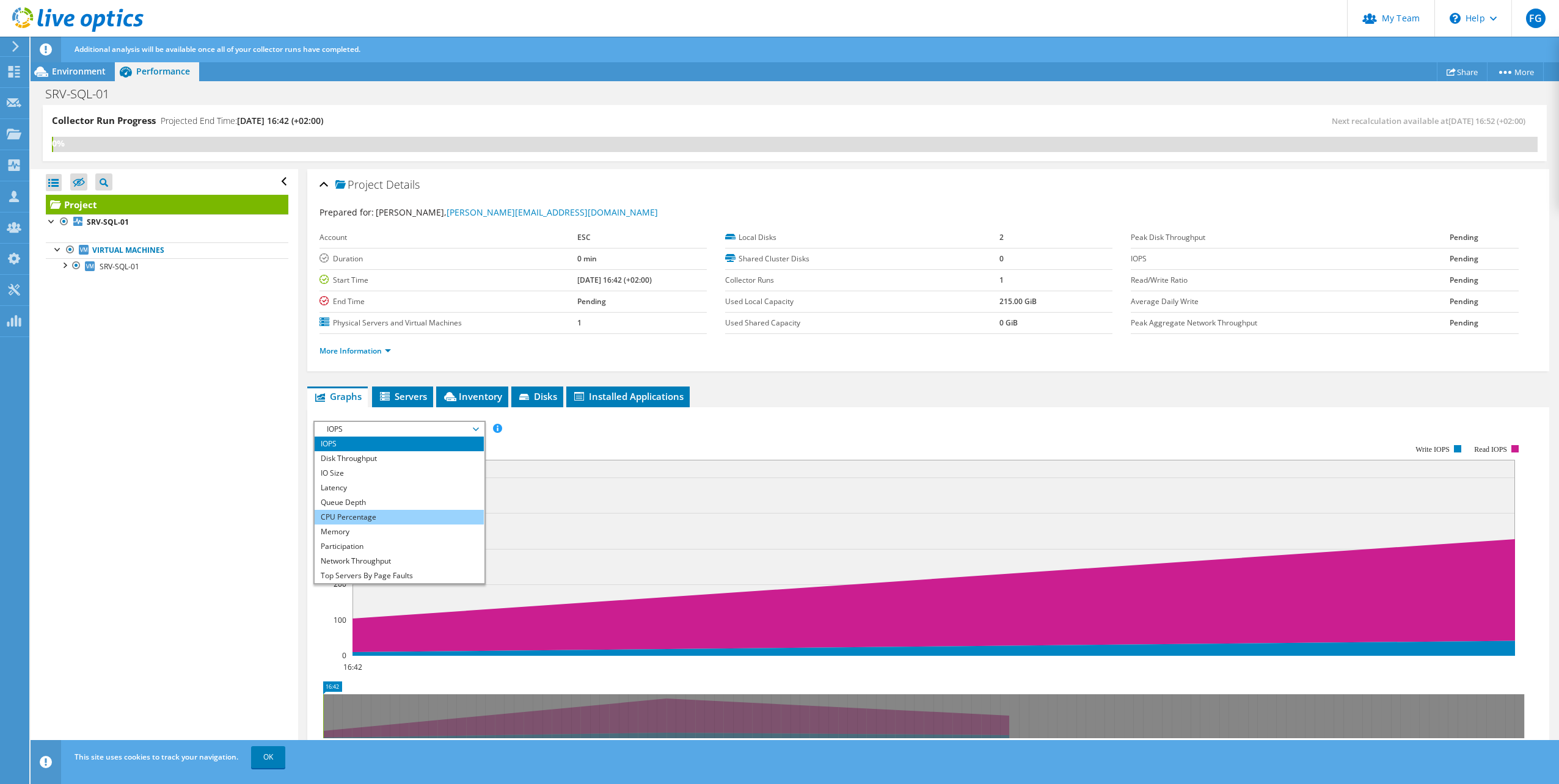
click at [387, 515] on li "CPU Percentage" at bounding box center [399, 517] width 170 height 15
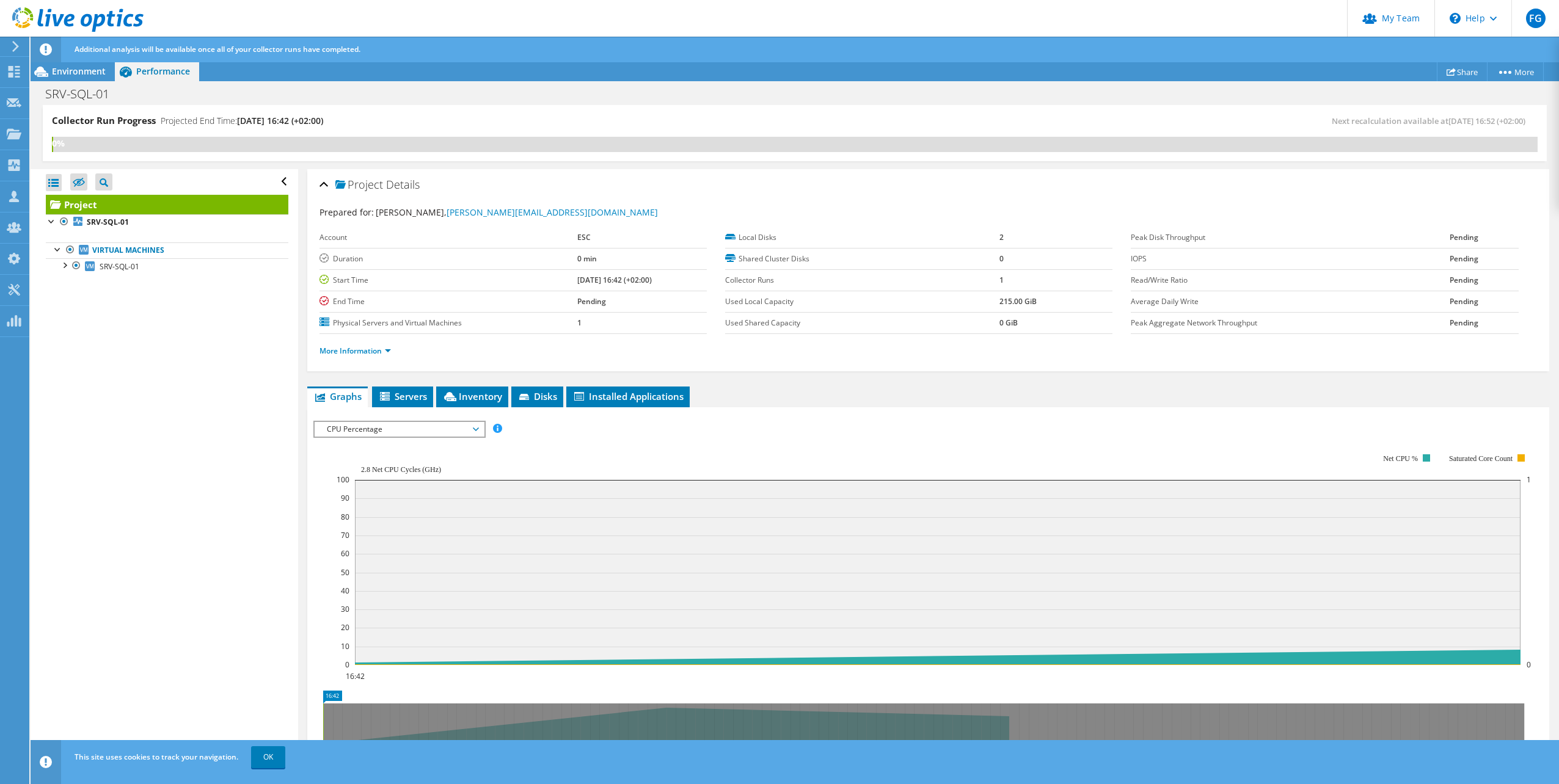
click at [421, 428] on span "CPU Percentage" at bounding box center [399, 429] width 157 height 15
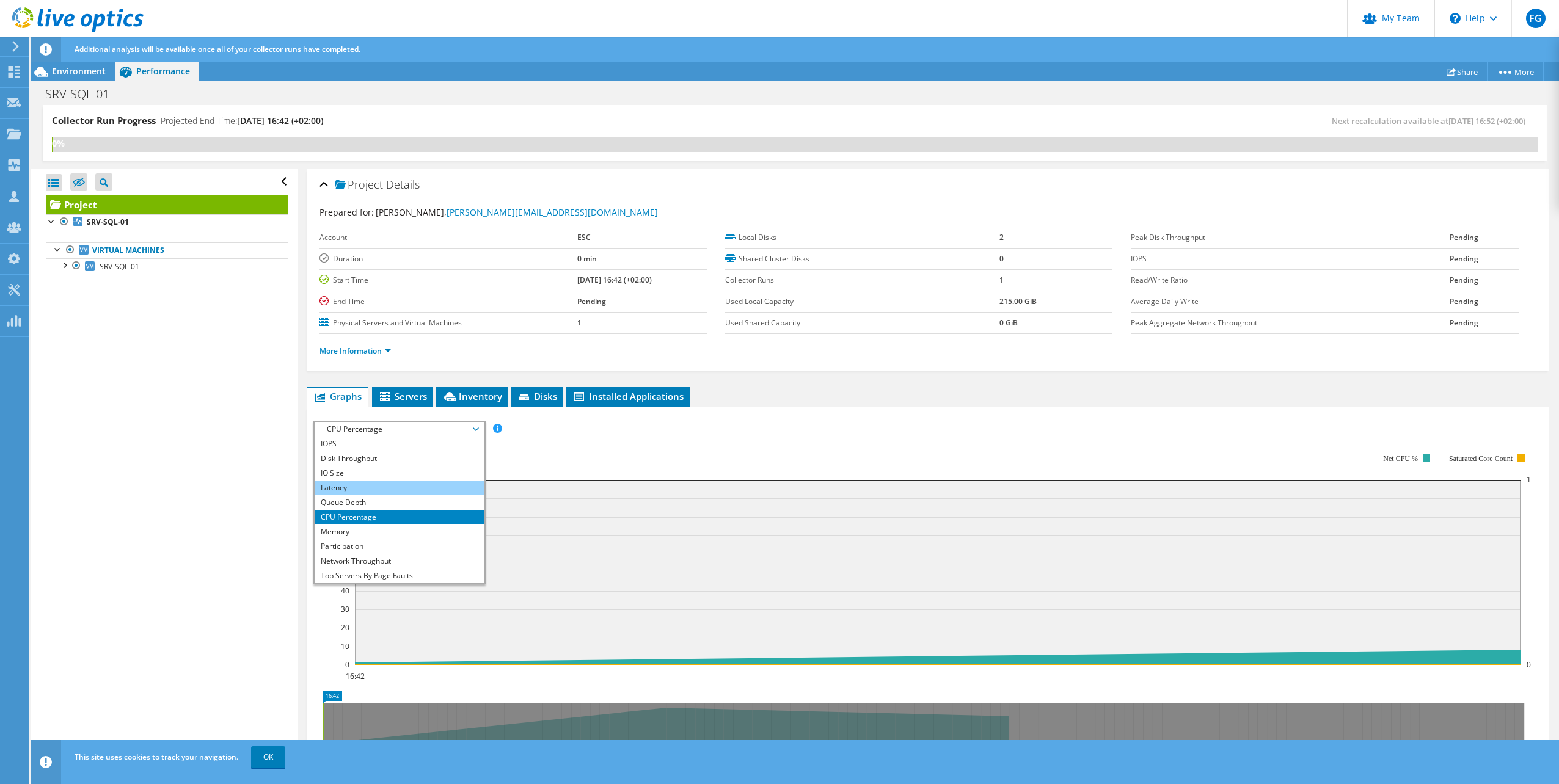
click at [355, 489] on li "Latency" at bounding box center [399, 488] width 170 height 15
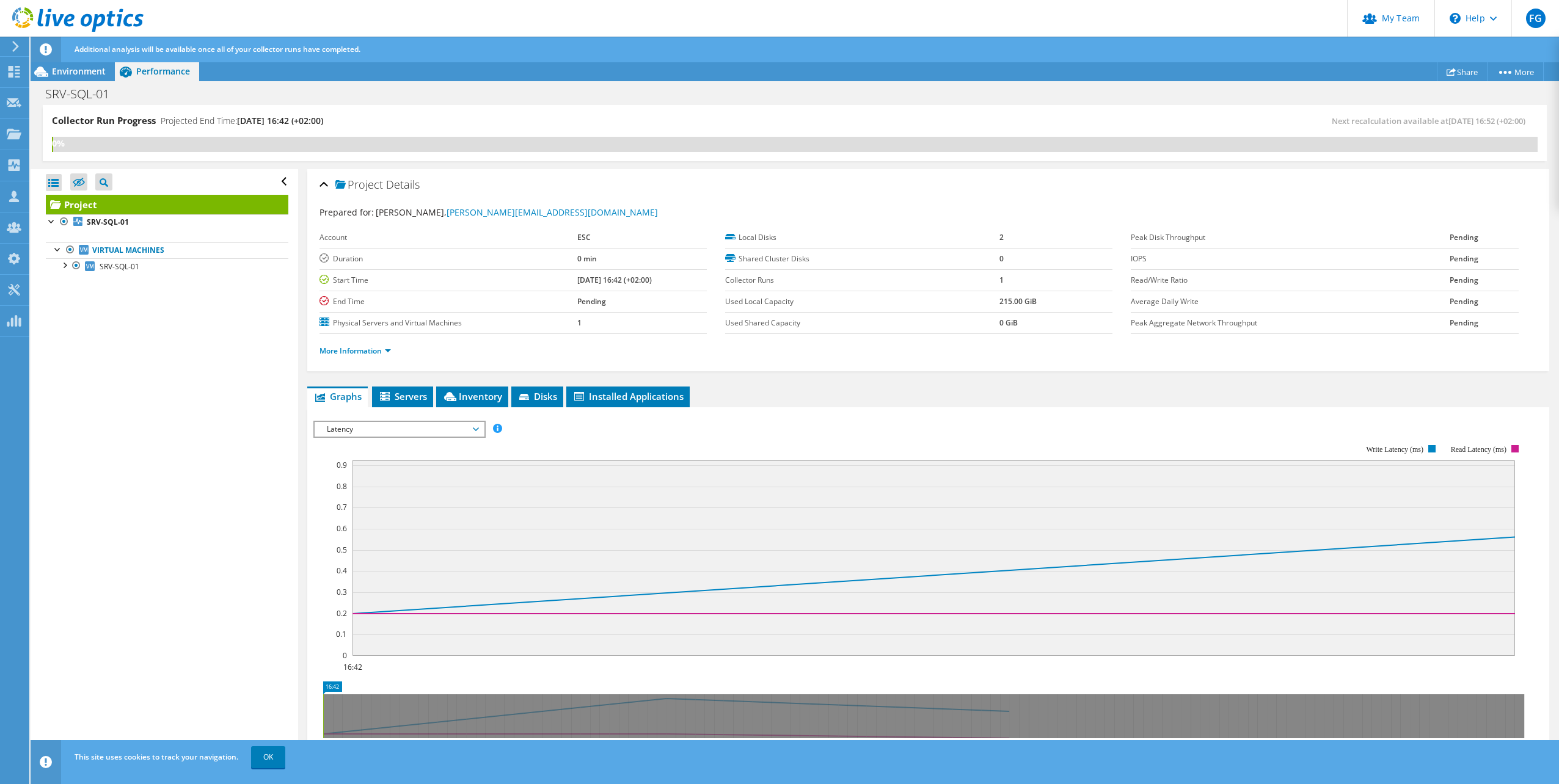
click at [421, 423] on span "Latency" at bounding box center [399, 429] width 157 height 15
